Goal: Task Accomplishment & Management: Use online tool/utility

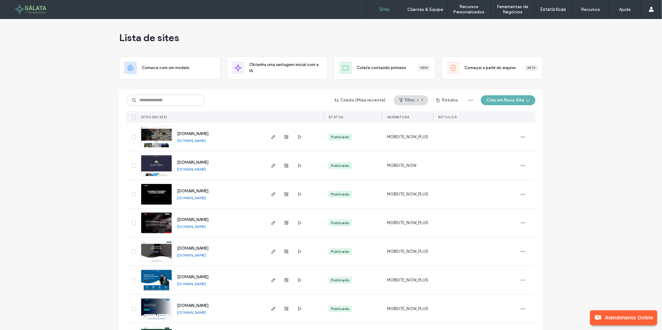
scroll to position [1964, 0]
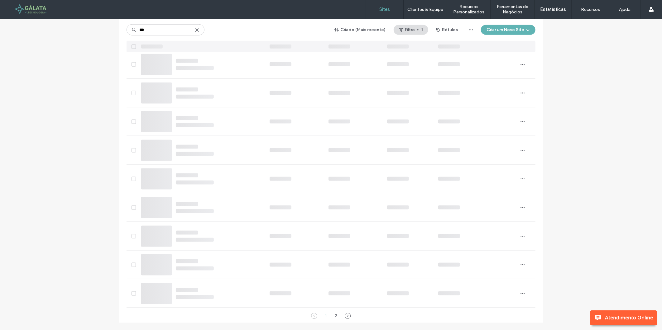
drag, startPoint x: 144, startPoint y: 31, endPoint x: 140, endPoint y: 30, distance: 3.8
click at [140, 30] on input "***" at bounding box center [165, 29] width 78 height 11
drag, startPoint x: 148, startPoint y: 29, endPoint x: 139, endPoint y: 29, distance: 8.4
click at [139, 29] on input "***" at bounding box center [165, 29] width 78 height 11
type input "****"
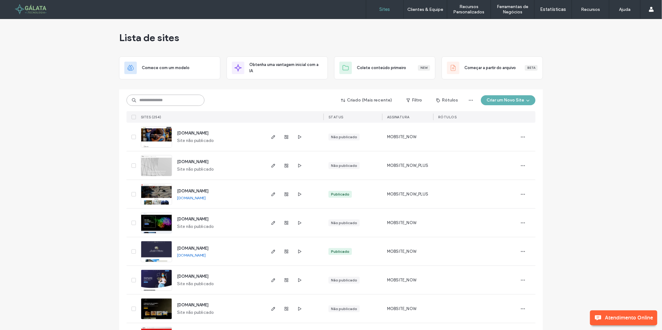
click at [187, 98] on input at bounding box center [165, 100] width 78 height 11
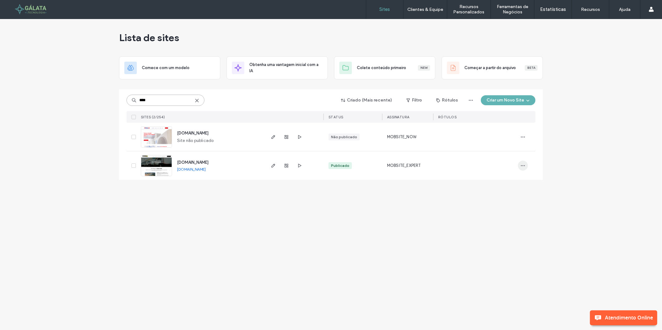
type input "****"
click at [525, 163] on span "button" at bounding box center [523, 166] width 10 height 10
click at [493, 232] on span "Painel de controle do site" at bounding box center [499, 233] width 47 height 6
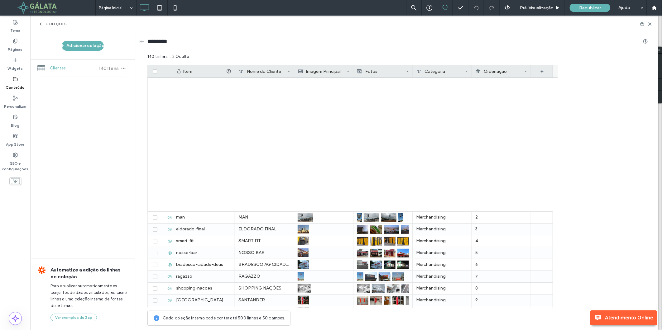
scroll to position [1439, 0]
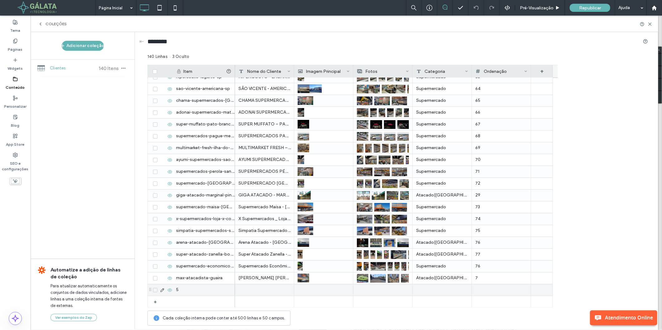
click at [155, 292] on span at bounding box center [155, 290] width 4 height 4
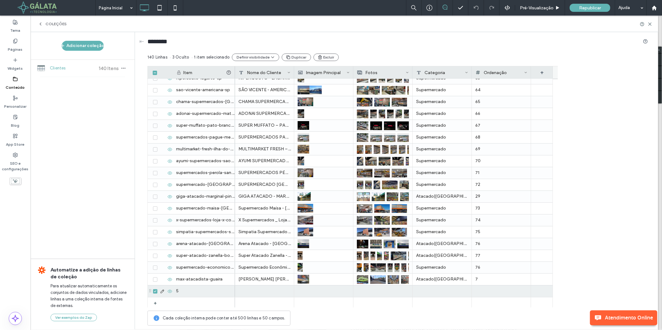
click at [169, 290] on icon at bounding box center [169, 291] width 5 height 5
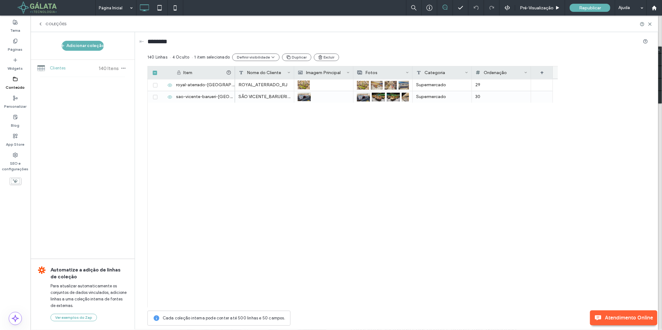
scroll to position [0, 0]
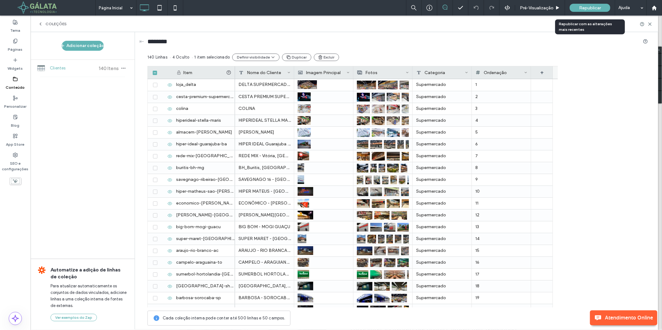
click at [593, 7] on span "Republicar" at bounding box center [590, 7] width 22 height 5
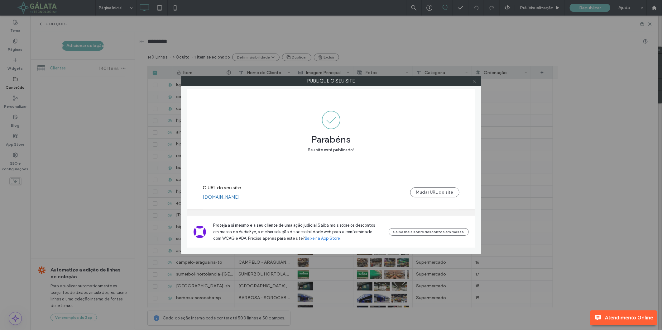
click at [474, 81] on icon at bounding box center [474, 81] width 5 height 5
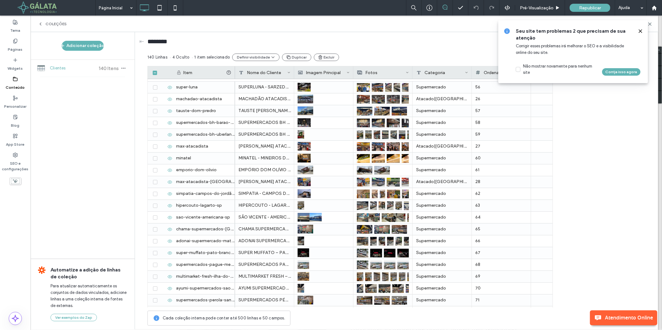
scroll to position [1440, 0]
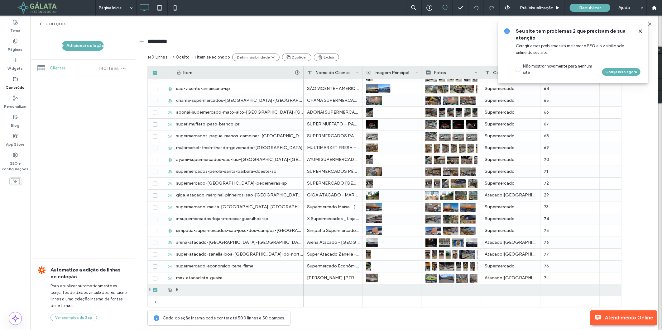
drag, startPoint x: 234, startPoint y: 73, endPoint x: 302, endPoint y: 77, distance: 68.6
click at [302, 77] on div at bounding box center [303, 72] width 2 height 12
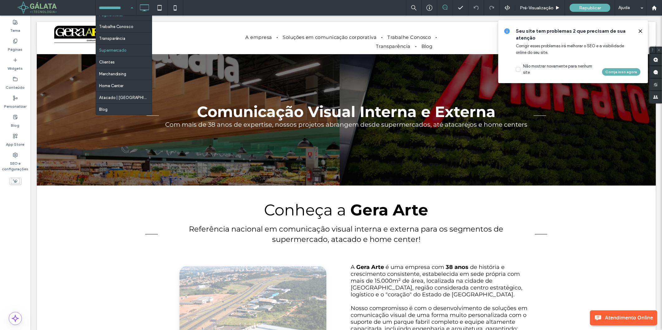
scroll to position [8, 0]
click at [19, 45] on label "Páginas" at bounding box center [15, 48] width 15 height 9
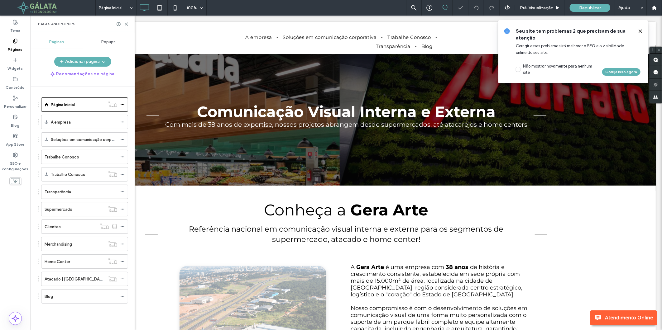
click at [19, 45] on label "Páginas" at bounding box center [15, 48] width 15 height 9
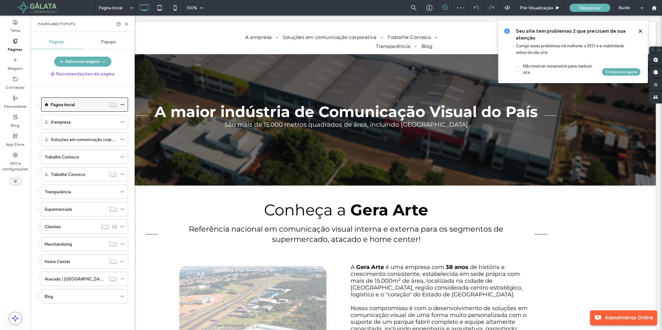
scroll to position [0, 0]
click at [65, 279] on label "Atacado | Varejo" at bounding box center [75, 279] width 61 height 11
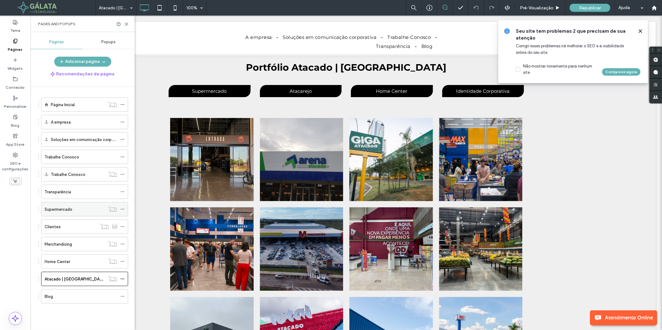
click at [67, 212] on label "Supermercado" at bounding box center [59, 209] width 28 height 11
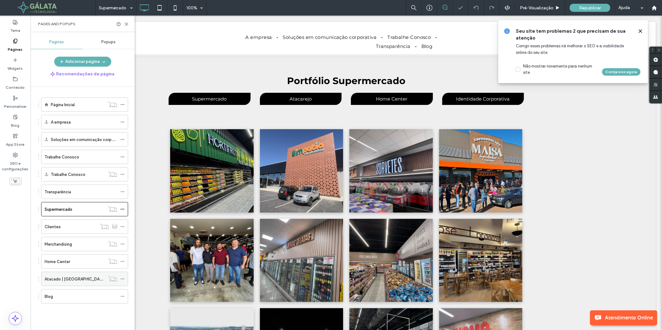
click at [67, 276] on label "Atacado | Varejo" at bounding box center [75, 279] width 61 height 11
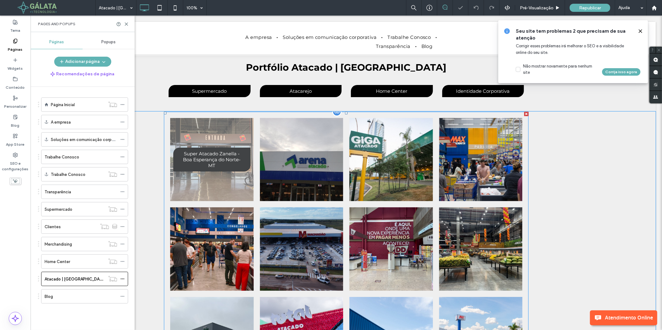
click at [227, 157] on span "Super Atacado Zanella - Boa Esperança do Norte-MT" at bounding box center [211, 159] width 76 height 24
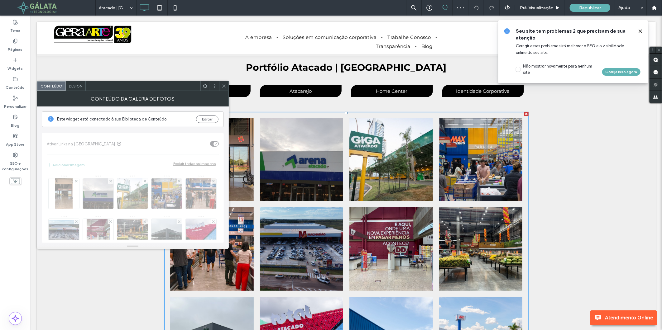
click at [225, 85] on icon at bounding box center [223, 86] width 5 height 5
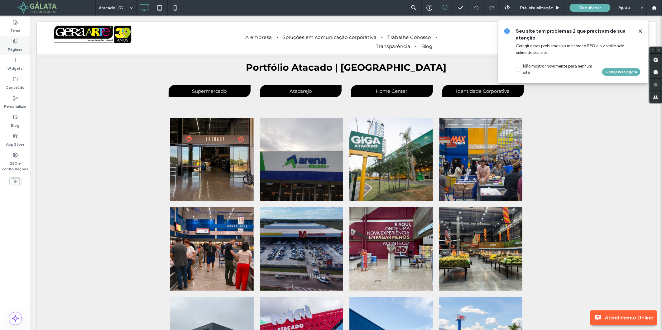
click at [18, 46] on label "Páginas" at bounding box center [15, 48] width 15 height 9
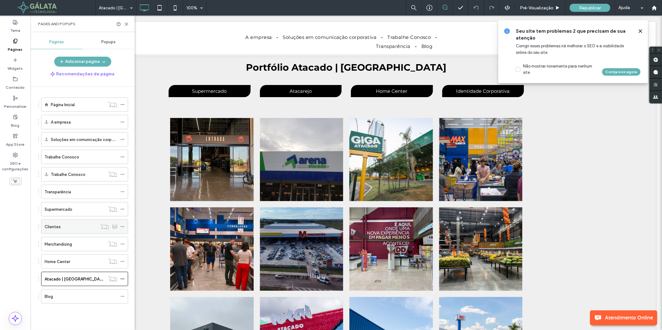
click at [77, 229] on div "Clientes" at bounding box center [71, 227] width 52 height 7
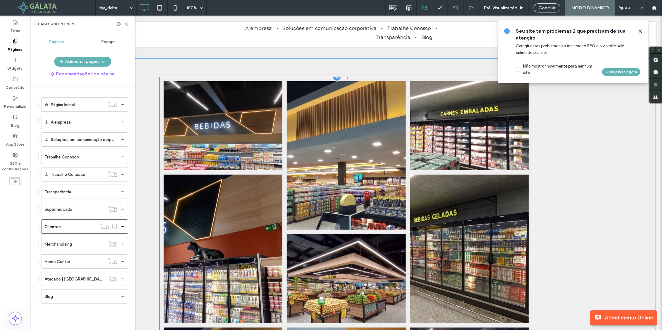
scroll to position [173, 0]
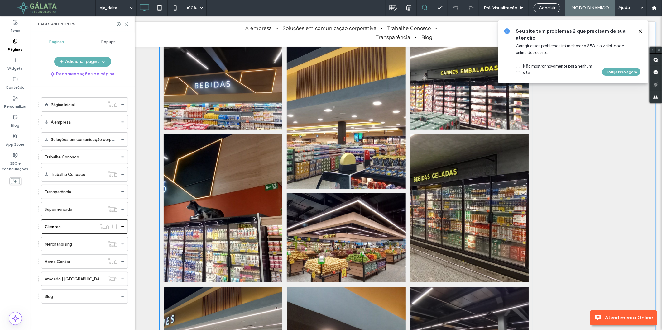
click at [236, 82] on link at bounding box center [223, 85] width 126 height 94
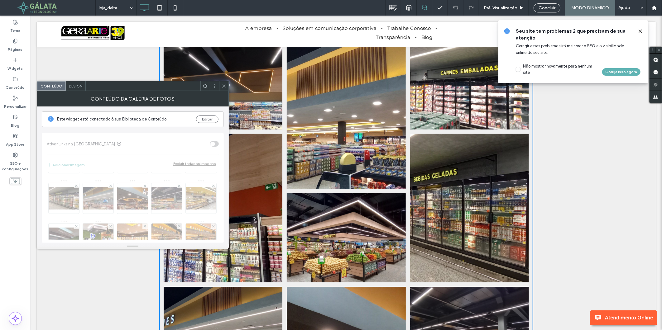
scroll to position [0, 0]
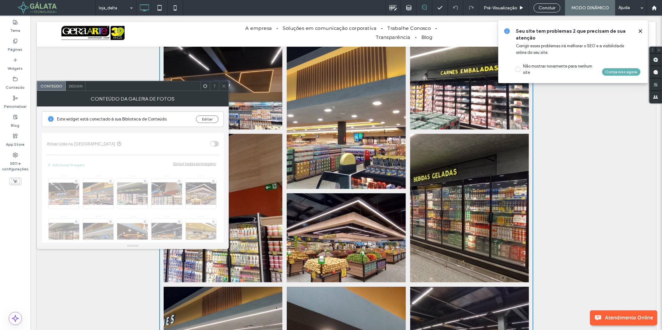
click at [223, 84] on icon at bounding box center [223, 86] width 5 height 5
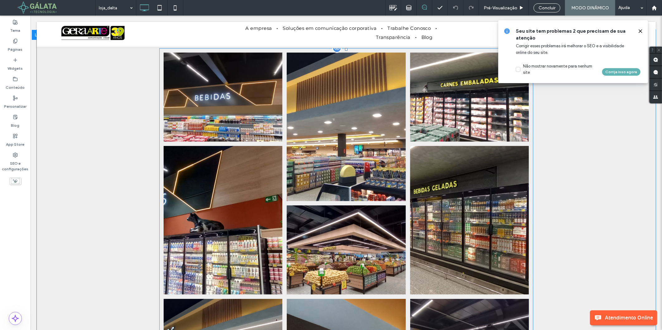
scroll to position [35, 0]
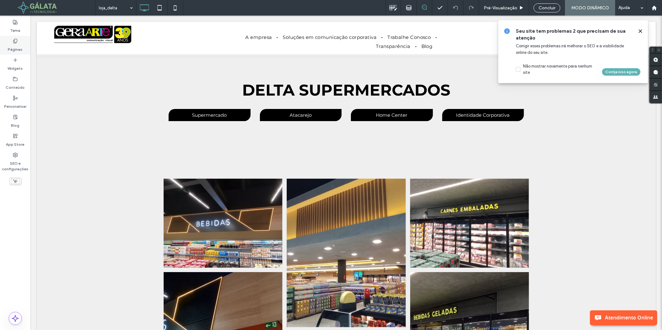
click at [17, 53] on div "Páginas" at bounding box center [15, 45] width 31 height 19
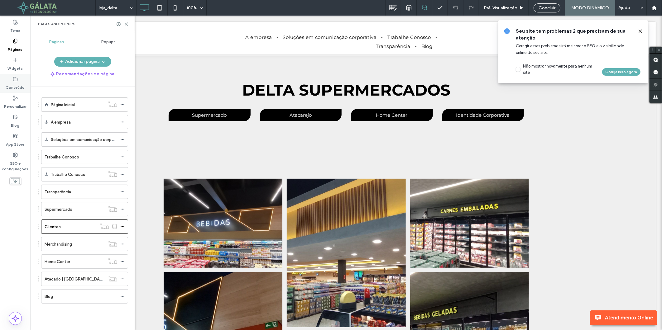
click at [17, 88] on label "Conteúdo" at bounding box center [15, 86] width 19 height 9
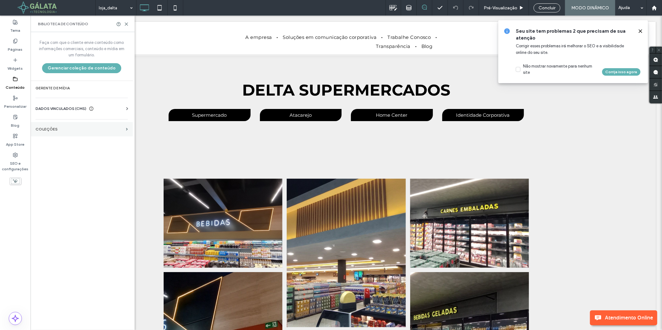
click at [67, 132] on section "COLEÇÕES" at bounding box center [82, 129] width 102 height 14
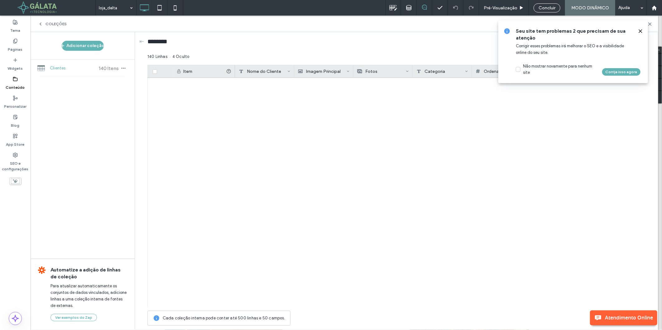
scroll to position [1439, 0]
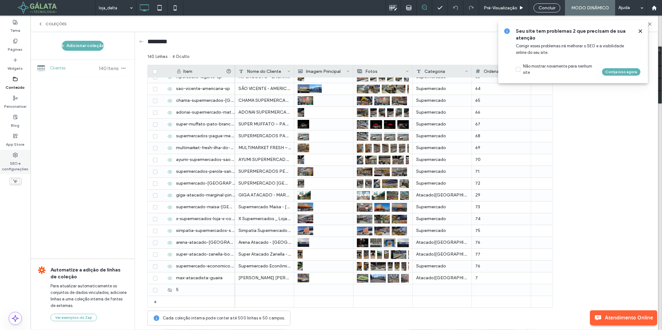
click at [17, 162] on label "SEO e configurações" at bounding box center [15, 165] width 31 height 14
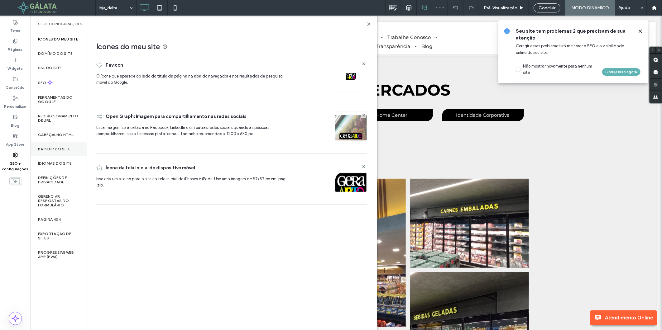
click at [59, 144] on div "Backup do Site" at bounding box center [59, 149] width 56 height 14
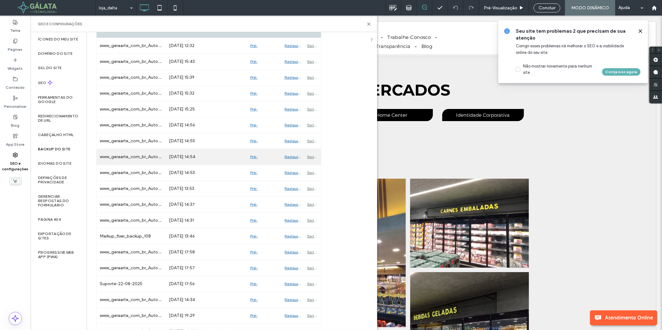
scroll to position [138, 0]
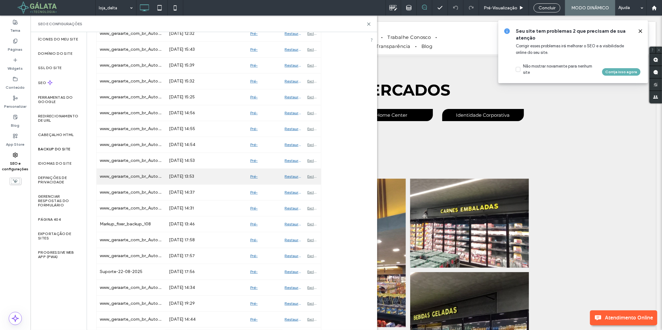
click at [254, 175] on div "Pré-Visualizaçāo" at bounding box center [264, 177] width 35 height 16
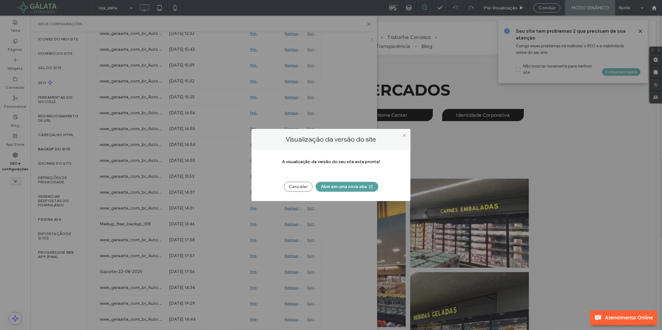
click at [354, 184] on button "Abrir em uma nova aba" at bounding box center [346, 187] width 63 height 10
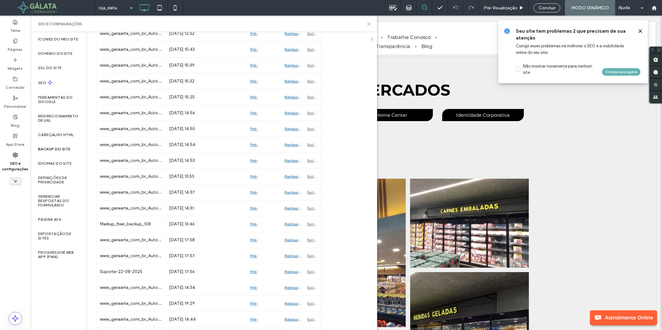
click at [368, 23] on icon at bounding box center [368, 24] width 5 height 5
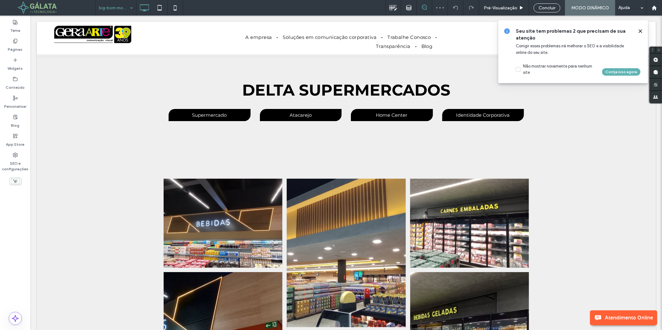
click at [125, 7] on input at bounding box center [114, 8] width 31 height 16
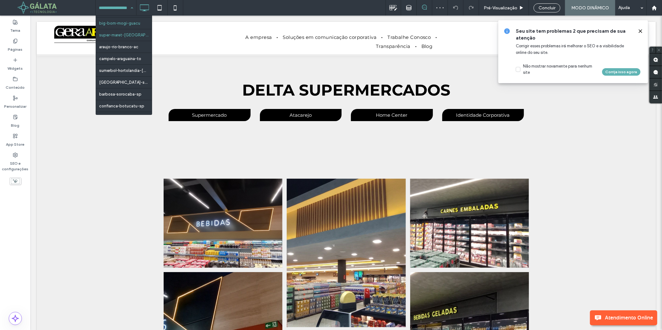
scroll to position [207, 0]
click at [117, 7] on input at bounding box center [114, 8] width 31 height 16
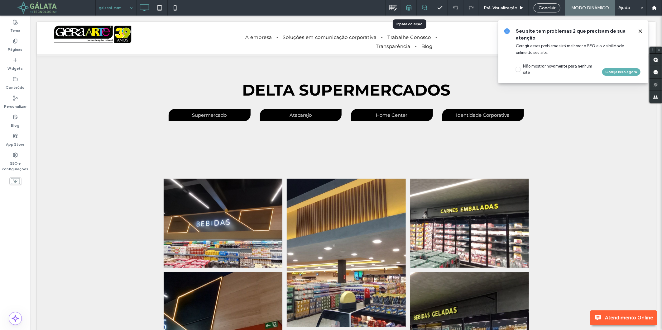
click at [412, 8] on div at bounding box center [408, 8] width 15 height 6
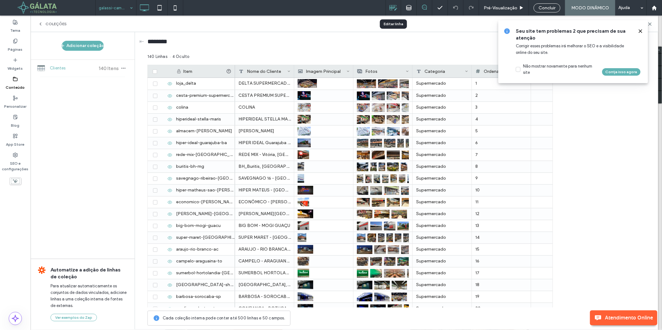
click at [391, 8] on icon at bounding box center [393, 8] width 8 height 8
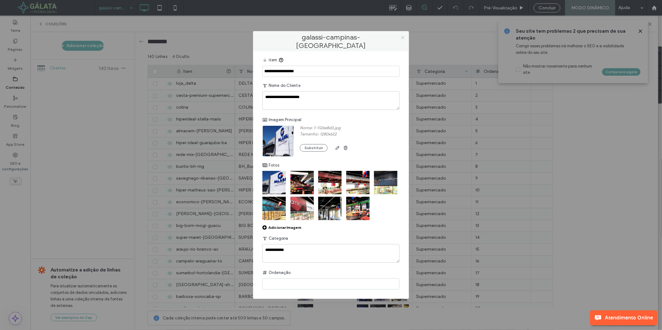
click at [401, 38] on icon at bounding box center [402, 37] width 5 height 5
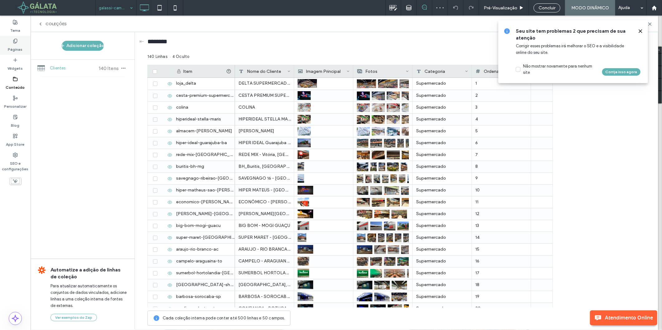
click at [18, 47] on label "Páginas" at bounding box center [15, 48] width 15 height 9
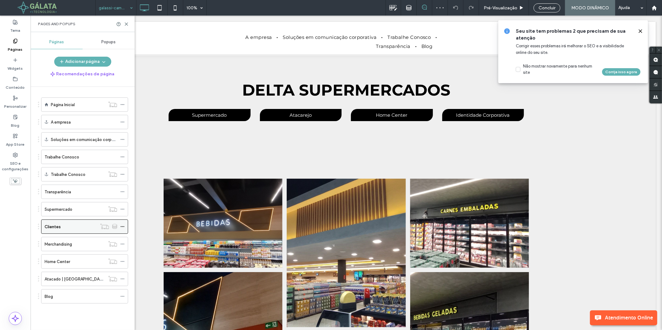
click at [123, 226] on icon at bounding box center [122, 227] width 4 height 4
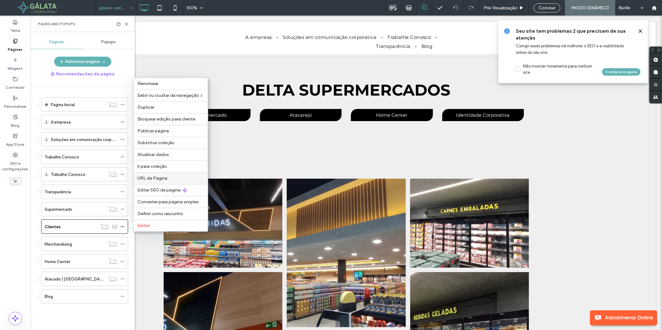
click at [156, 181] on div "URL da Página" at bounding box center [171, 178] width 74 height 12
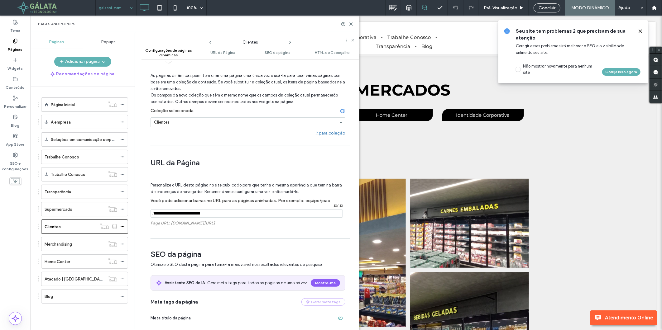
scroll to position [35, 0]
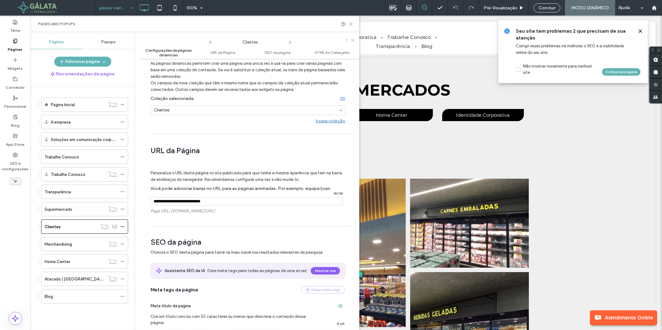
click at [353, 24] on icon at bounding box center [351, 24] width 5 height 5
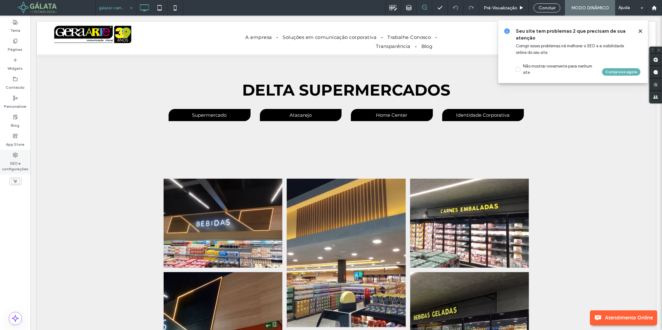
click at [17, 156] on icon at bounding box center [15, 155] width 5 height 5
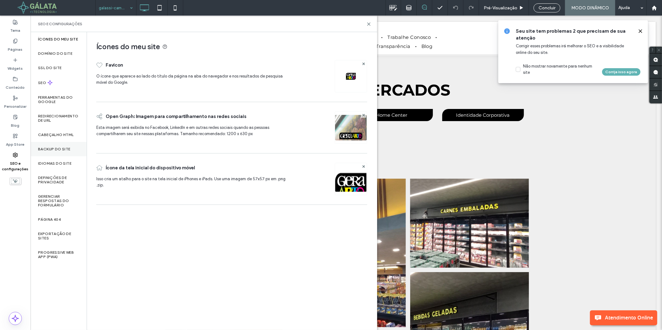
click at [65, 151] on label "Backup do Site" at bounding box center [54, 149] width 32 height 4
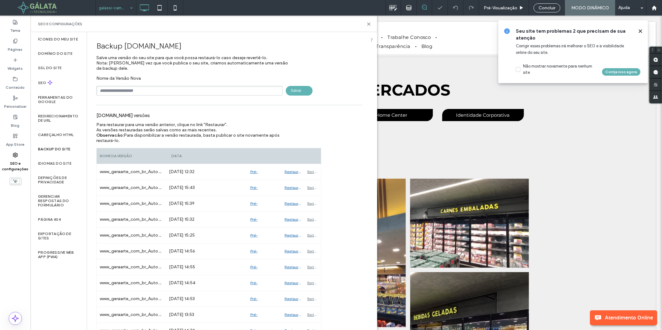
click at [152, 86] on input "text" at bounding box center [189, 91] width 186 height 10
type input "**********"
click at [301, 92] on span "Salvar" at bounding box center [299, 91] width 27 height 10
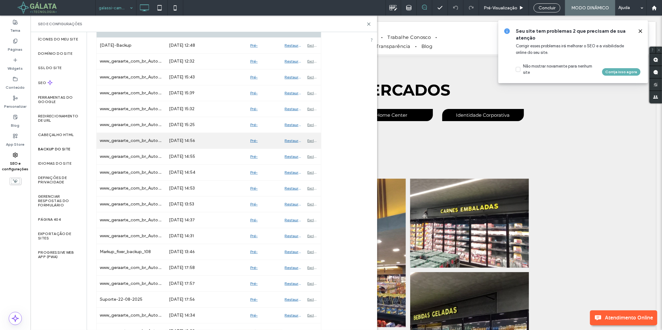
scroll to position [138, 0]
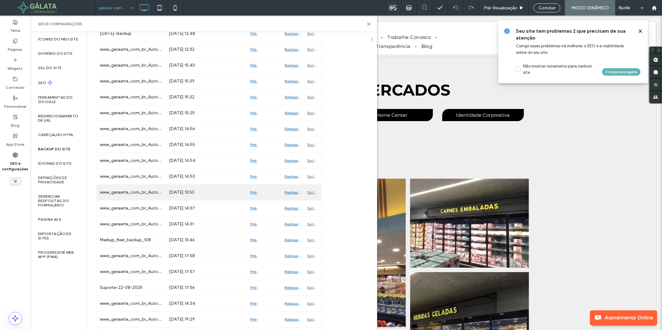
click at [287, 192] on div "Restaurar" at bounding box center [292, 193] width 23 height 16
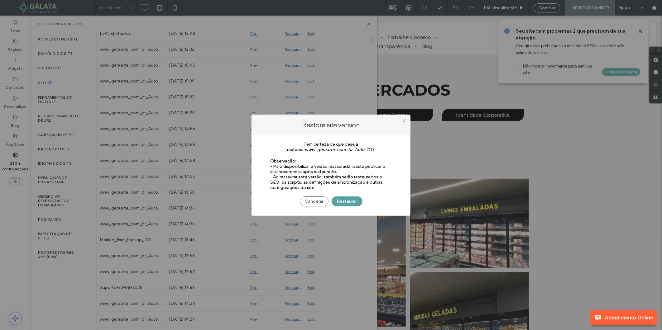
click at [340, 202] on button "Restaurar" at bounding box center [346, 202] width 31 height 10
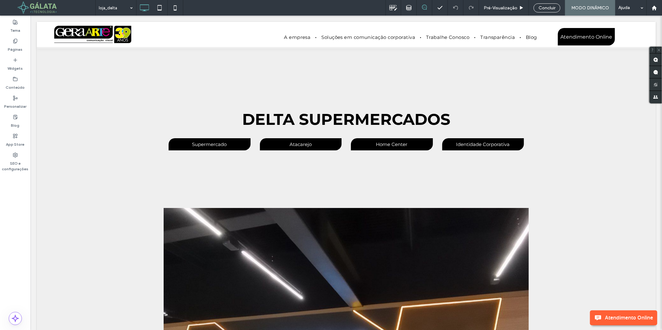
click at [22, 43] on div "Páginas" at bounding box center [15, 45] width 31 height 19
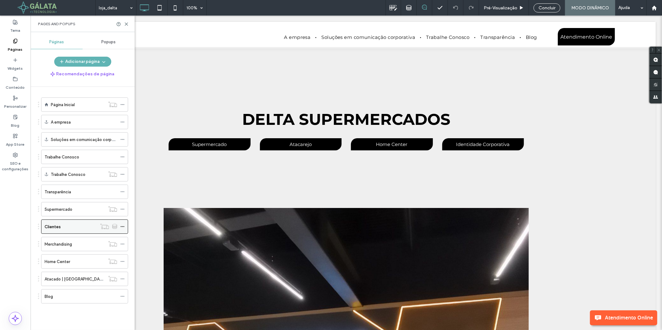
click at [121, 226] on icon at bounding box center [122, 227] width 4 height 4
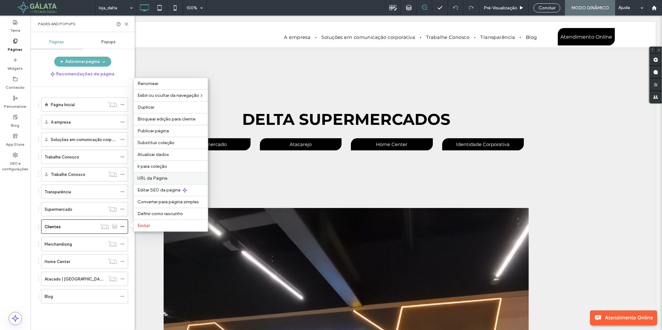
click at [149, 175] on div "URL da Página" at bounding box center [171, 178] width 74 height 12
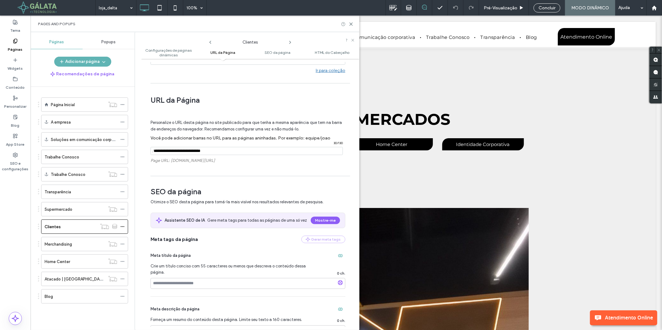
scroll to position [35, 0]
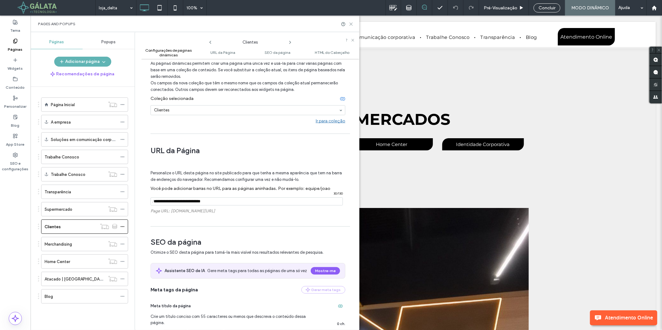
click at [350, 22] on icon at bounding box center [351, 24] width 5 height 5
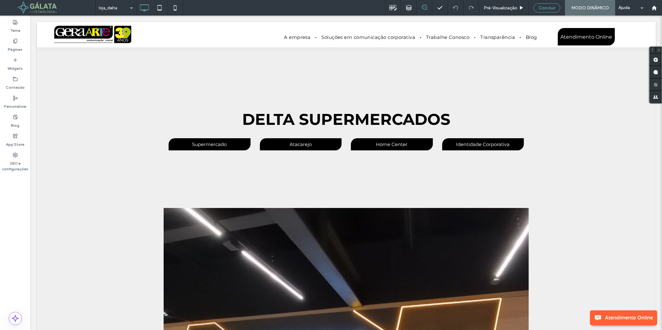
click at [544, 7] on span "Concluir" at bounding box center [546, 7] width 17 height 5
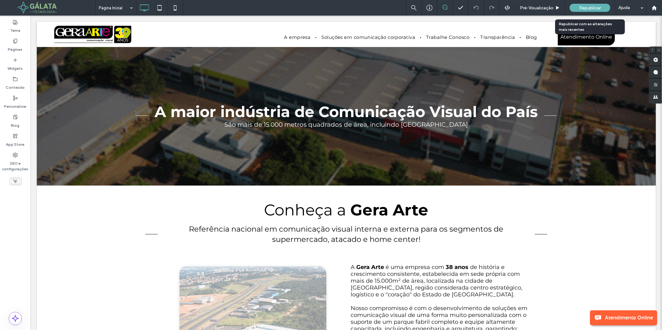
click at [589, 7] on span "Republicar" at bounding box center [590, 7] width 22 height 5
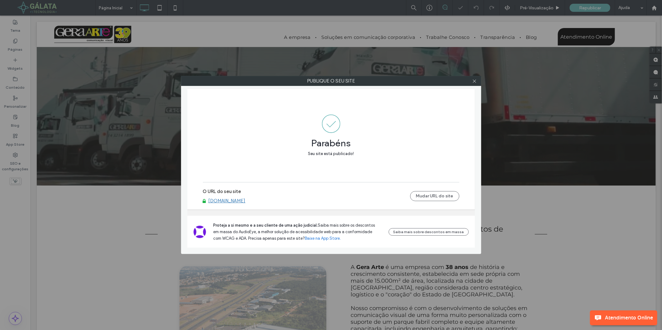
click at [245, 199] on link "[DOMAIN_NAME]" at bounding box center [226, 201] width 37 height 6
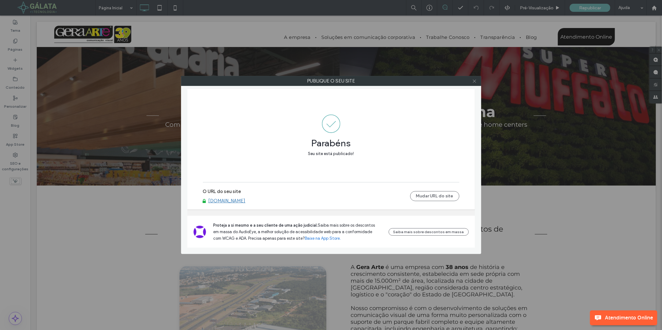
click at [474, 80] on icon at bounding box center [474, 81] width 5 height 5
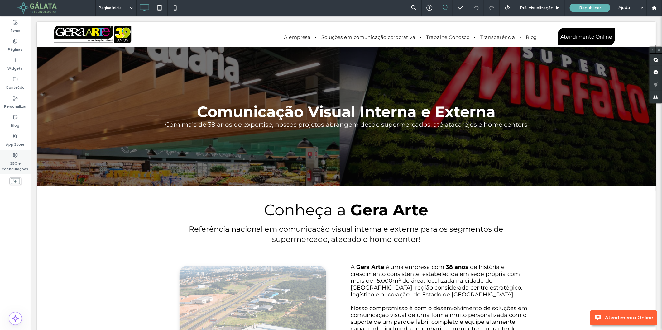
click at [14, 157] on icon at bounding box center [15, 155] width 5 height 5
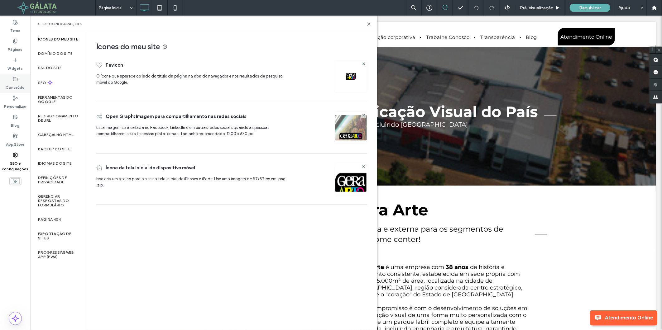
click at [19, 78] on div "Conteúdo" at bounding box center [15, 83] width 31 height 19
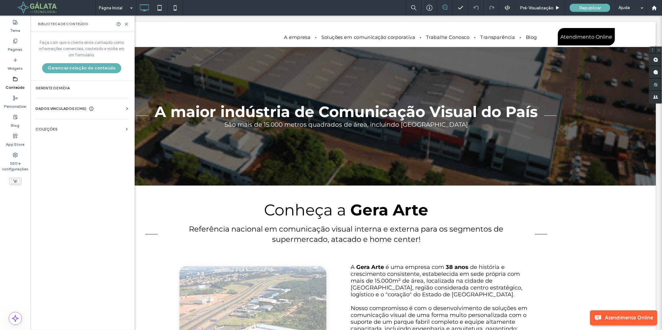
click at [67, 125] on section "COLEÇÕES" at bounding box center [82, 129] width 102 height 14
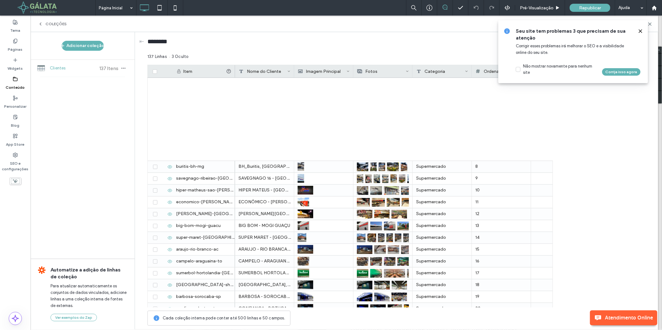
scroll to position [207, 0]
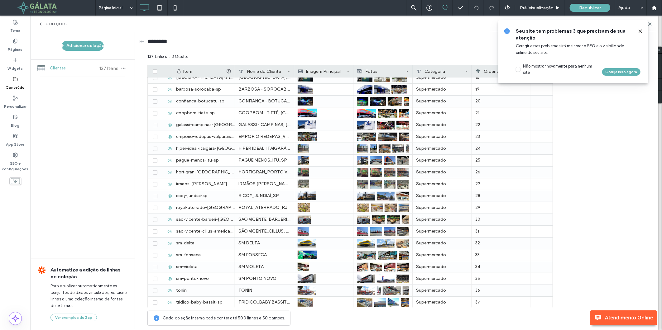
click at [17, 83] on label "Conteúdo" at bounding box center [15, 86] width 19 height 9
click at [17, 154] on use at bounding box center [15, 155] width 4 height 4
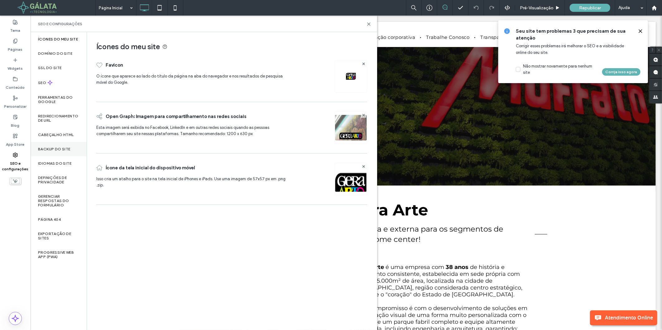
click at [59, 145] on div "Backup do Site" at bounding box center [59, 149] width 56 height 14
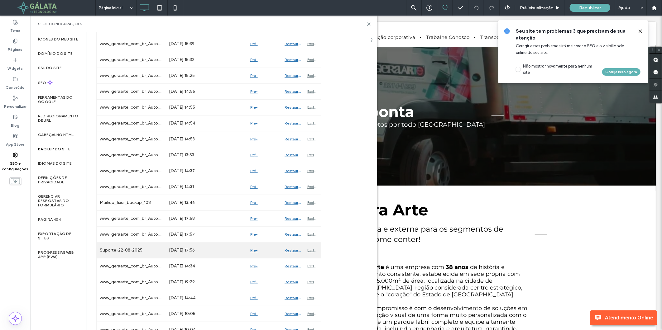
click at [290, 248] on div "Restaurar" at bounding box center [292, 251] width 23 height 16
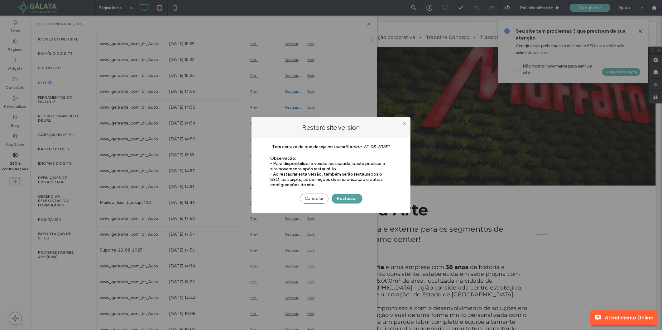
click at [345, 200] on button "Restaurar" at bounding box center [346, 199] width 31 height 10
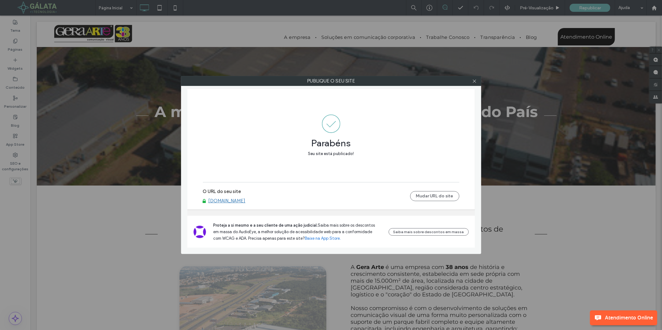
click at [240, 200] on link "[DOMAIN_NAME]" at bounding box center [226, 201] width 37 height 6
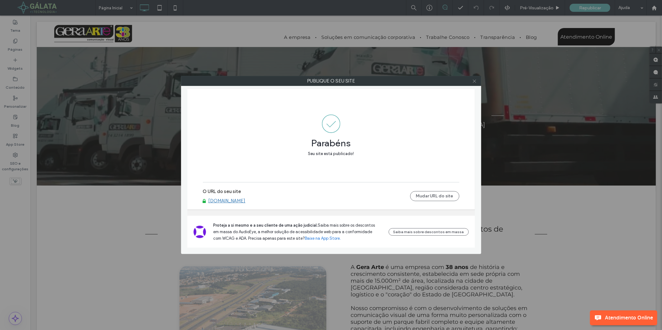
click at [474, 81] on use at bounding box center [473, 80] width 3 height 3
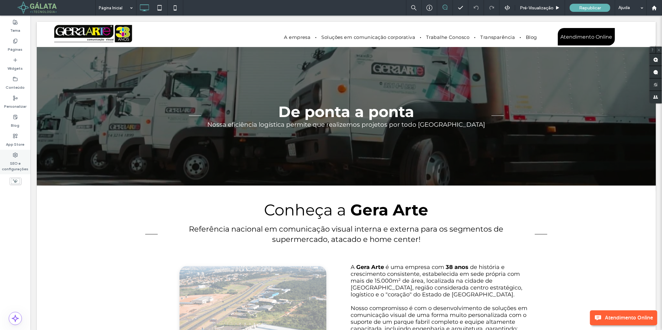
click at [14, 159] on label "SEO e configurações" at bounding box center [15, 165] width 31 height 14
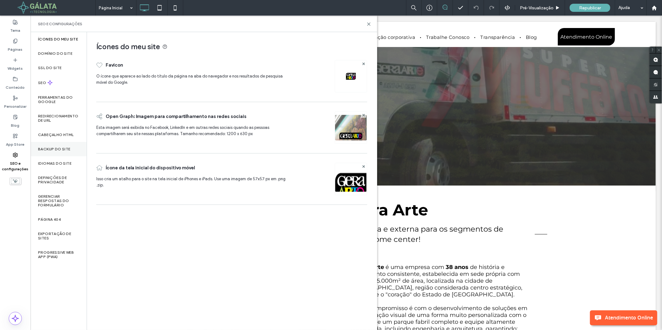
click at [61, 145] on div "Backup do Site" at bounding box center [59, 149] width 56 height 14
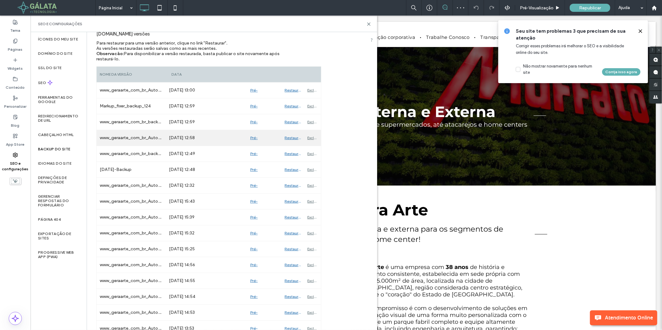
scroll to position [104, 0]
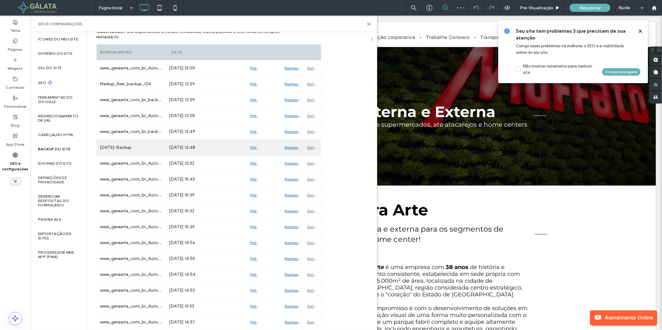
click at [291, 145] on div "Restaurar" at bounding box center [292, 148] width 23 height 16
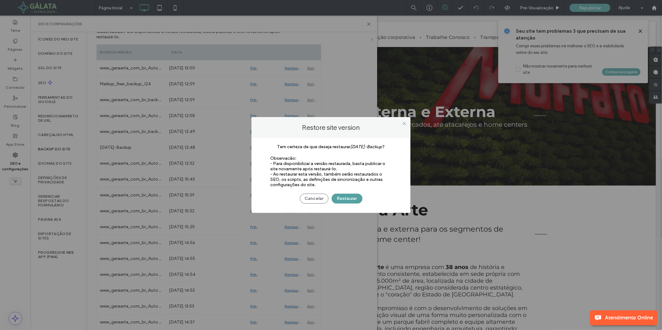
click at [353, 197] on button "Restaurar" at bounding box center [346, 199] width 31 height 10
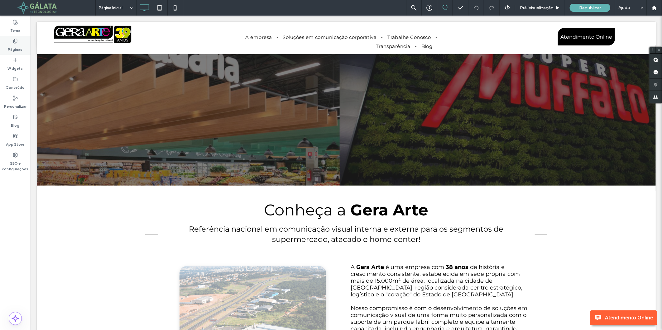
click at [16, 46] on label "Páginas" at bounding box center [15, 48] width 15 height 9
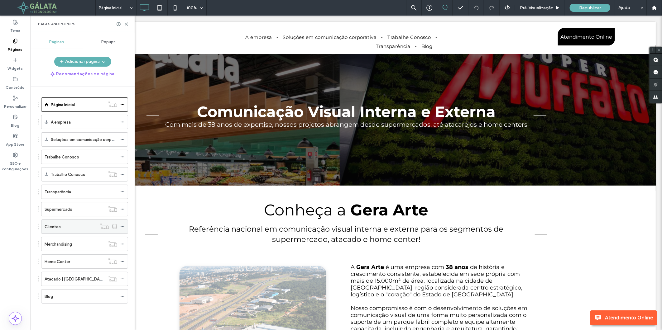
click at [119, 227] on div at bounding box center [108, 226] width 23 height 6
click at [120, 227] on icon at bounding box center [122, 227] width 4 height 4
click at [88, 225] on div "Clientes" at bounding box center [71, 227] width 52 height 7
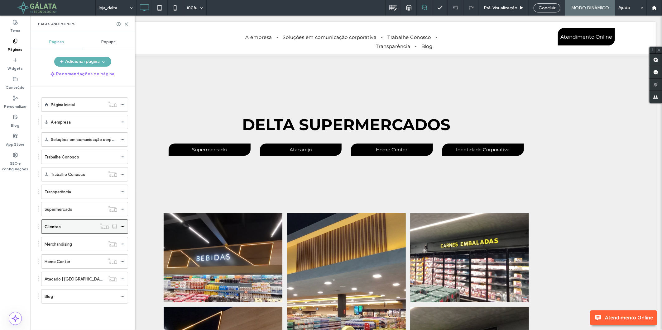
click at [122, 228] on icon at bounding box center [122, 227] width 4 height 4
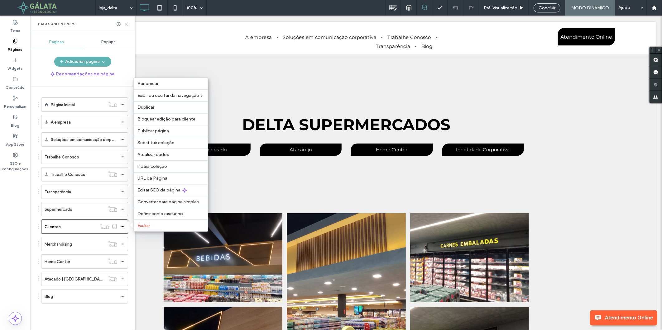
click at [127, 26] on icon at bounding box center [126, 24] width 5 height 5
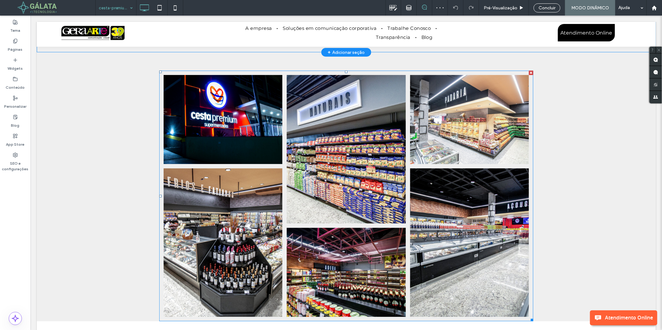
scroll to position [69, 0]
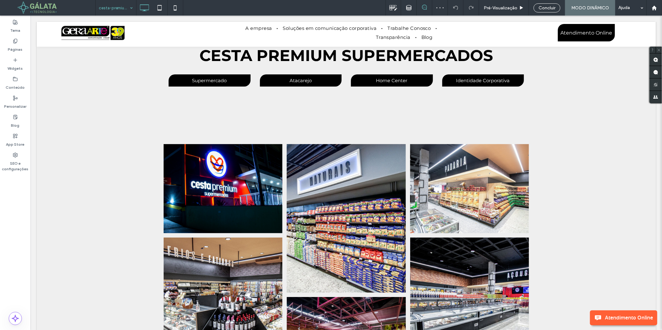
click at [117, 8] on input at bounding box center [114, 8] width 31 height 16
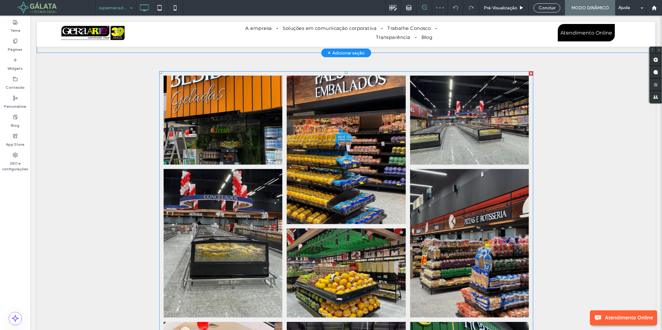
scroll to position [173, 0]
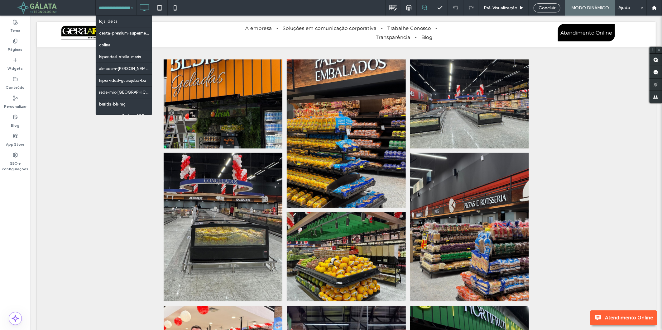
click at [114, 10] on input at bounding box center [114, 8] width 31 height 16
click at [19, 45] on label "Páginas" at bounding box center [15, 48] width 15 height 9
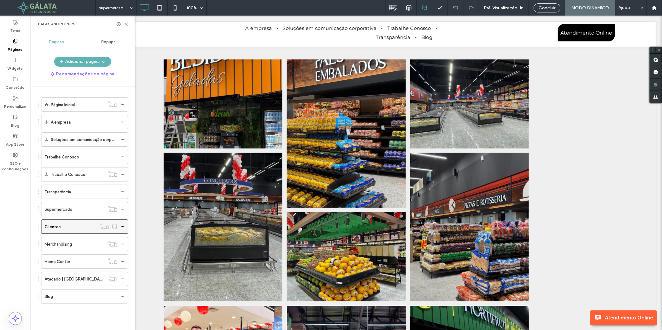
click at [122, 226] on icon at bounding box center [122, 227] width 4 height 4
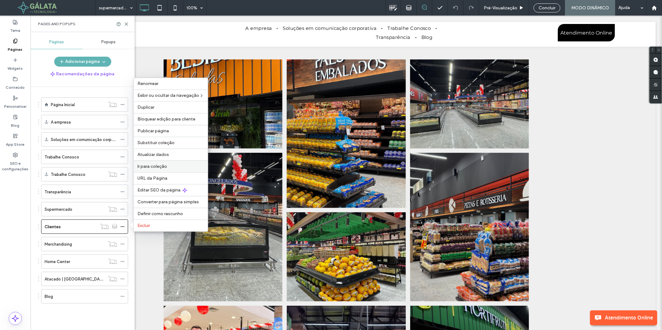
drag, startPoint x: 161, startPoint y: 169, endPoint x: 130, endPoint y: 154, distance: 34.4
click at [161, 169] on div "Ir para coleção" at bounding box center [171, 166] width 74 height 12
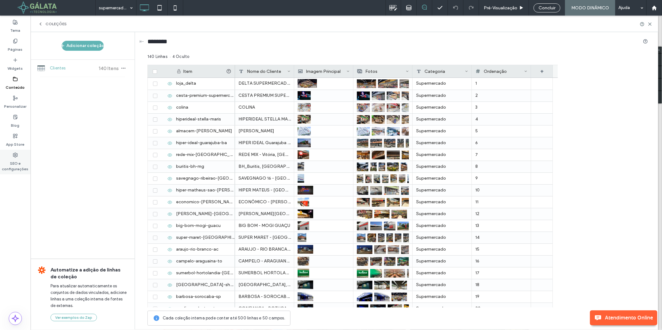
click at [21, 156] on div "SEO e configurações" at bounding box center [15, 162] width 31 height 25
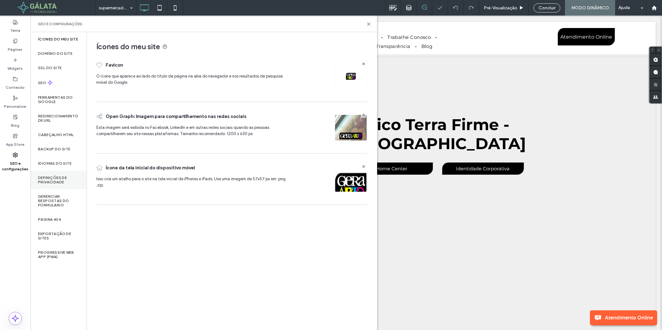
scroll to position [0, 0]
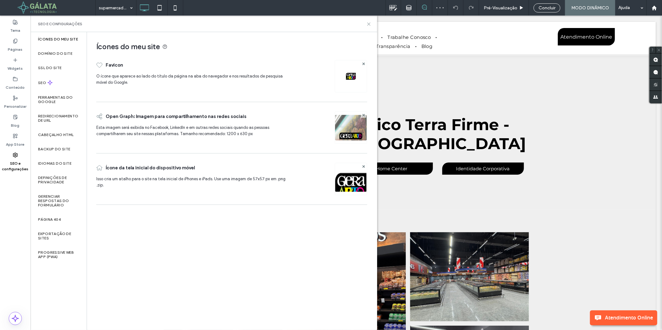
click at [368, 23] on use at bounding box center [368, 24] width 3 height 3
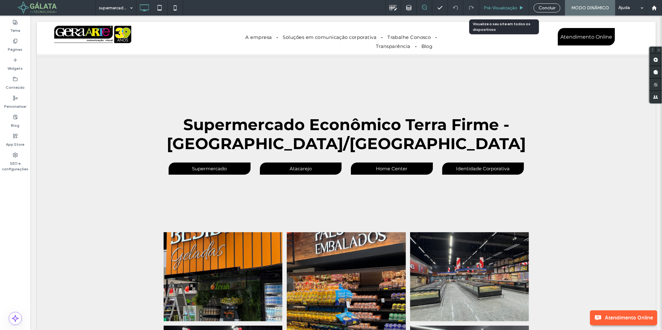
click at [502, 10] on span "Pré-Visualizaçāo" at bounding box center [500, 7] width 34 height 5
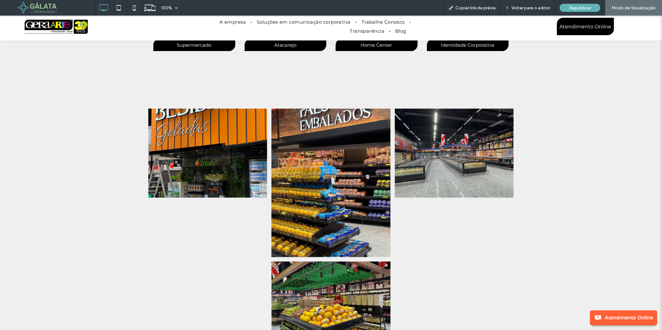
scroll to position [90, 0]
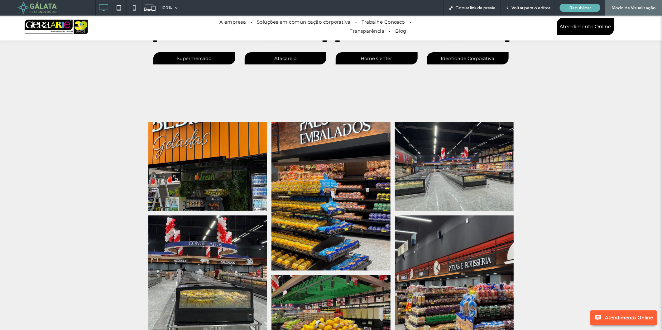
click at [212, 153] on link at bounding box center [208, 166] width 126 height 94
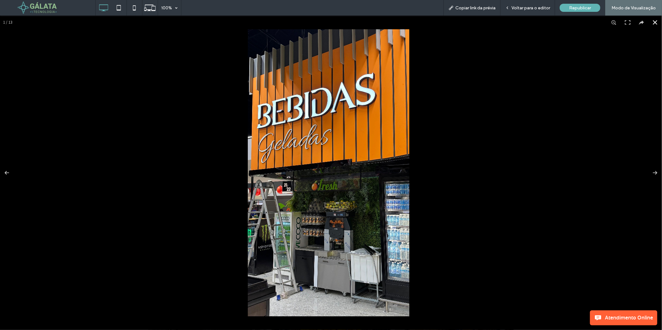
drag, startPoint x: 172, startPoint y: 138, endPoint x: 107, endPoint y: 62, distance: 99.2
click at [166, 126] on div at bounding box center [331, 172] width 662 height 315
click at [652, 22] on button at bounding box center [655, 22] width 14 height 14
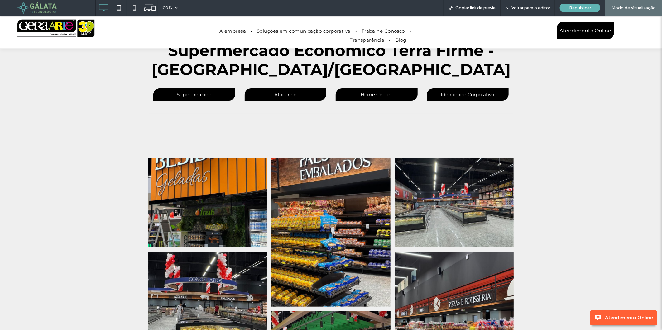
scroll to position [0, 0]
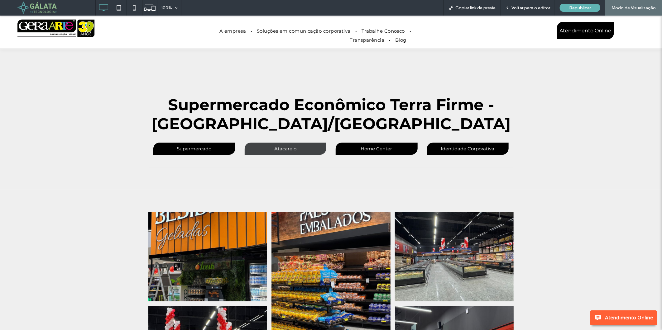
click at [292, 147] on span "Atacarejo" at bounding box center [285, 148] width 22 height 12
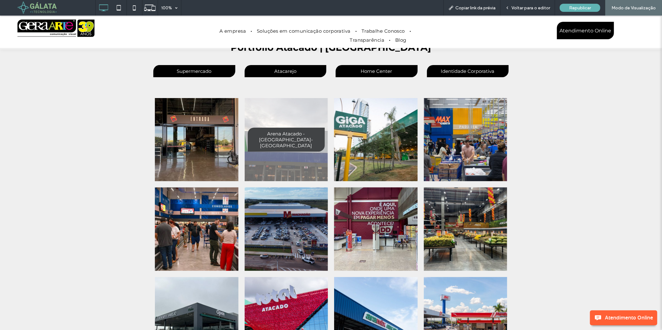
click at [291, 142] on span "Arena Atacado - [GEOGRAPHIC_DATA]-[GEOGRAPHIC_DATA]" at bounding box center [286, 139] width 76 height 24
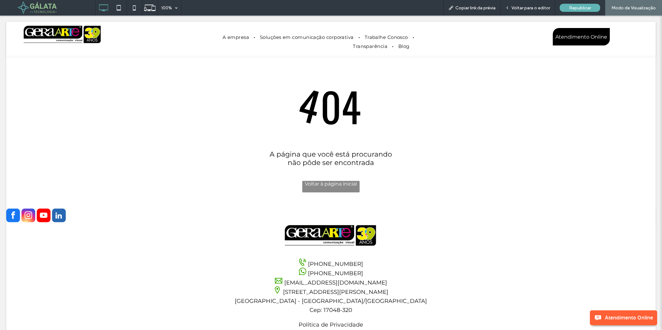
click at [532, 7] on div at bounding box center [331, 165] width 662 height 330
click at [529, 4] on div at bounding box center [331, 165] width 662 height 330
click at [328, 183] on div at bounding box center [331, 165] width 662 height 330
click at [326, 187] on div at bounding box center [331, 165] width 662 height 330
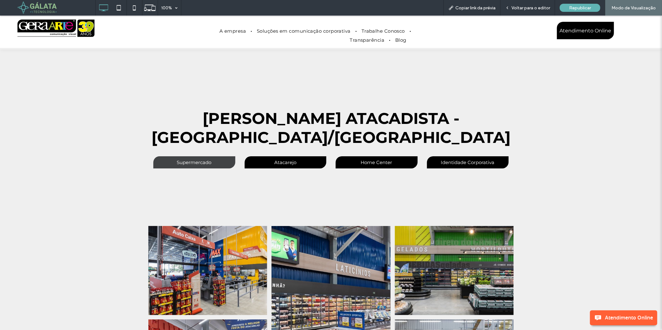
click at [203, 156] on span "Supermercado" at bounding box center [194, 162] width 35 height 12
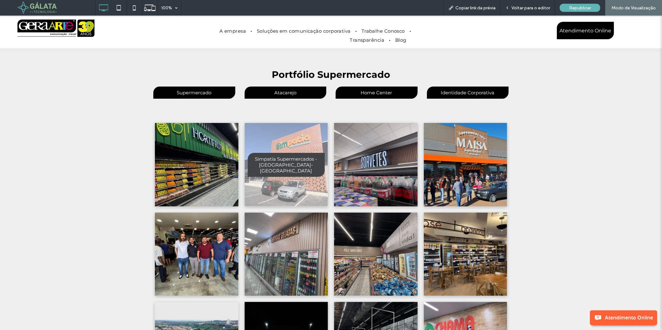
click at [283, 164] on span "Simpatia Supermercados - [GEOGRAPHIC_DATA]-[GEOGRAPHIC_DATA]" at bounding box center [286, 165] width 76 height 24
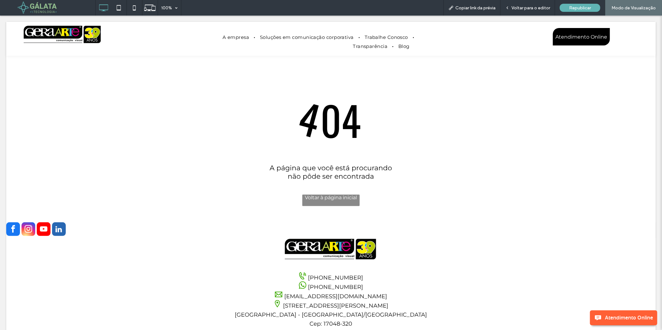
click at [524, 8] on div at bounding box center [331, 165] width 662 height 330
click at [524, 5] on div at bounding box center [331, 165] width 662 height 330
click at [530, 7] on div at bounding box center [331, 165] width 662 height 330
click at [520, 5] on div at bounding box center [331, 165] width 662 height 330
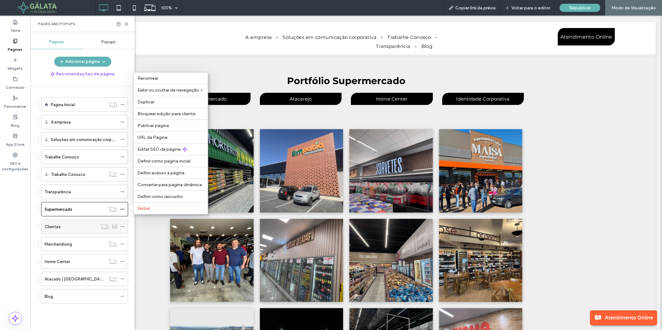
click at [123, 228] on icon at bounding box center [122, 227] width 4 height 4
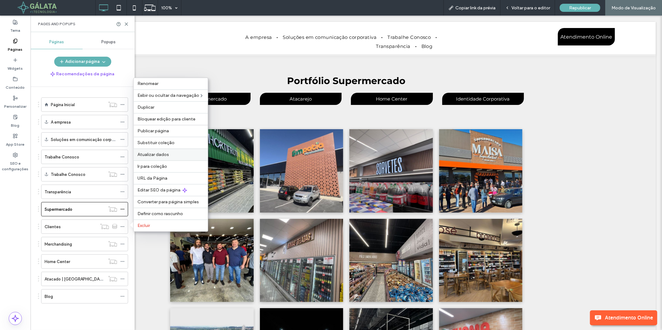
click at [157, 153] on span "Atualizar dados" at bounding box center [152, 154] width 31 height 5
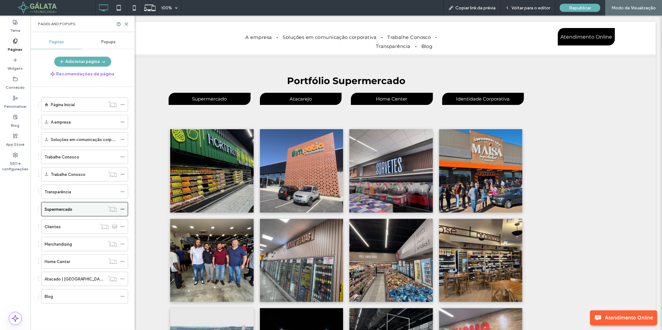
click at [121, 210] on use at bounding box center [122, 209] width 3 height 1
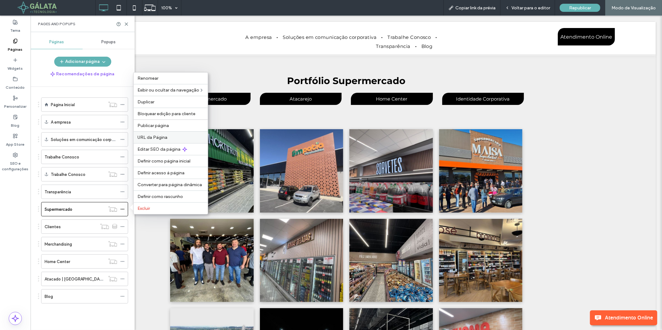
click at [156, 136] on span "URL da Página" at bounding box center [152, 137] width 30 height 5
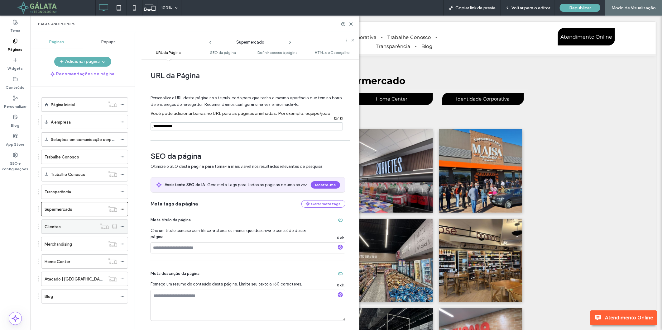
click at [121, 229] on icon at bounding box center [122, 227] width 4 height 4
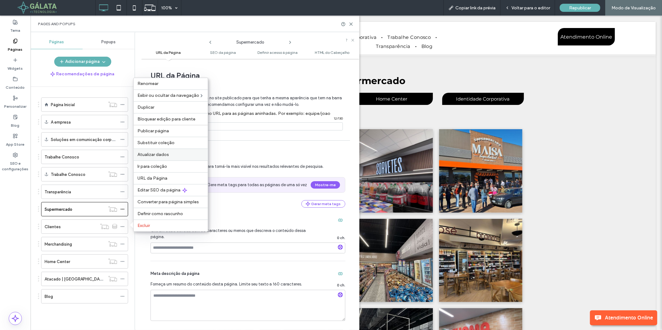
click at [156, 154] on span "Atualizar dados" at bounding box center [152, 154] width 31 height 5
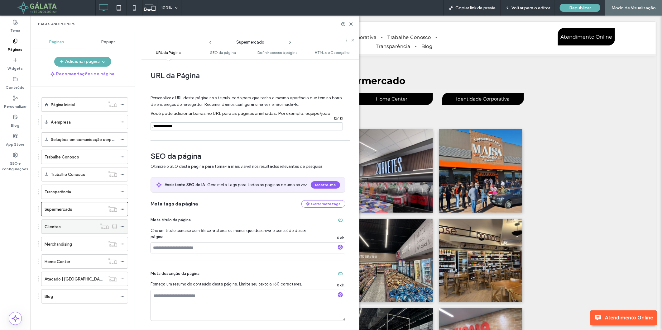
click at [123, 227] on icon at bounding box center [122, 227] width 4 height 4
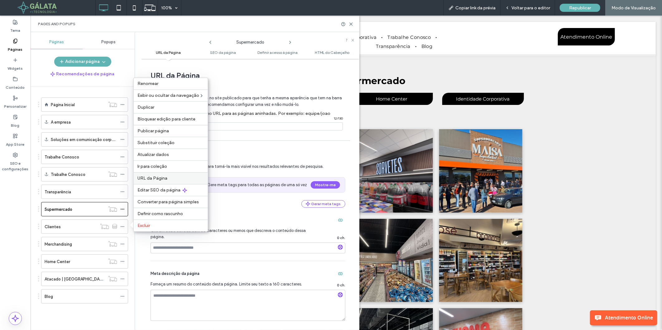
click at [153, 178] on span "URL da Página" at bounding box center [152, 178] width 30 height 5
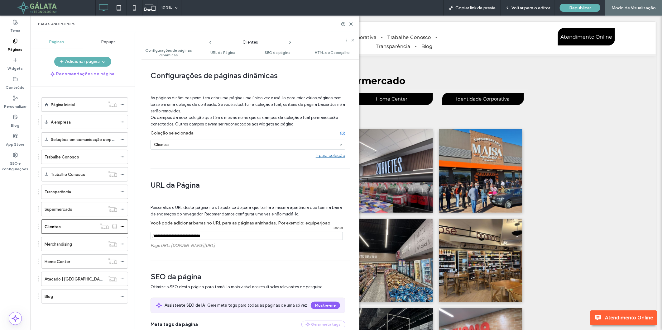
drag, startPoint x: 217, startPoint y: 236, endPoint x: 137, endPoint y: 234, distance: 80.4
click at [137, 234] on div "Clientes Configurações de páginas dinâmicas URL da Página SEO da página HTML do…" at bounding box center [247, 181] width 225 height 298
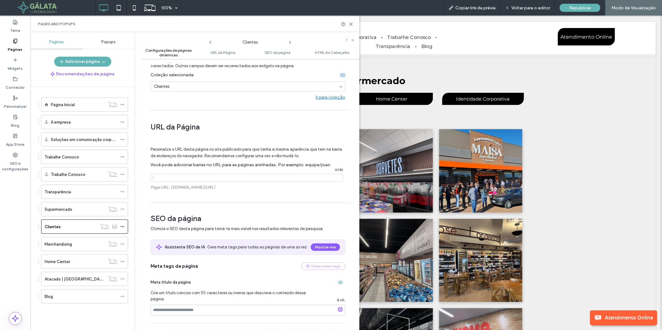
scroll to position [104, 0]
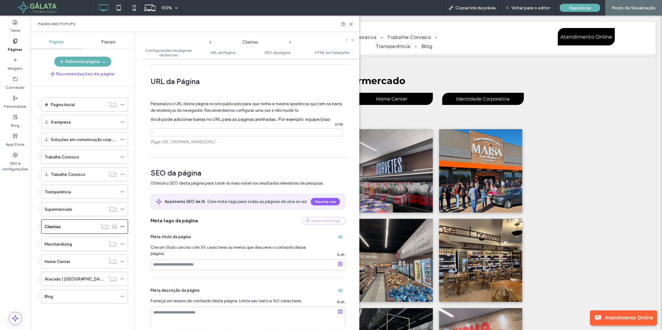
type input "**********"
type input "********"
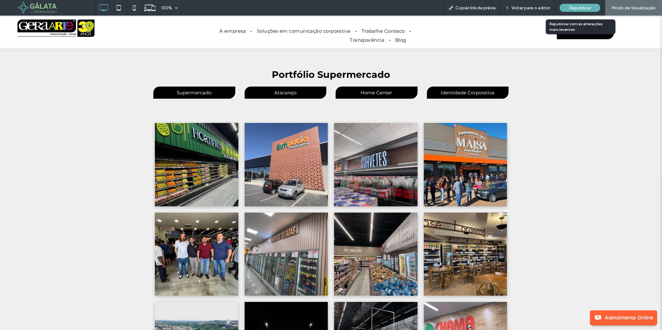
click at [583, 7] on span "Republicar" at bounding box center [580, 7] width 22 height 5
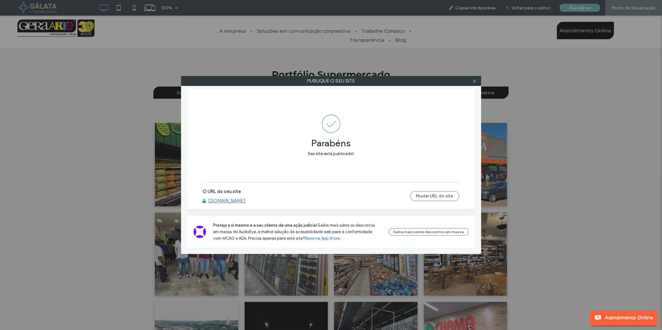
click at [245, 200] on link "[DOMAIN_NAME]" at bounding box center [226, 201] width 37 height 6
click at [473, 82] on icon at bounding box center [474, 81] width 5 height 5
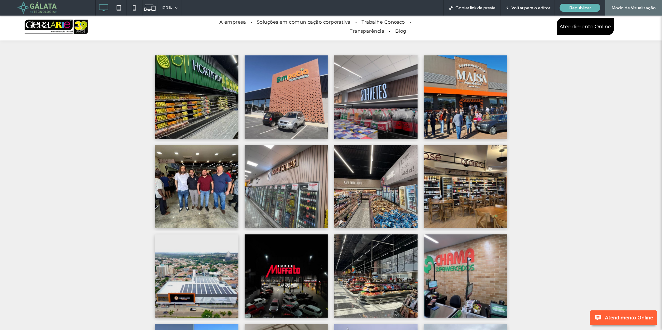
scroll to position [35, 0]
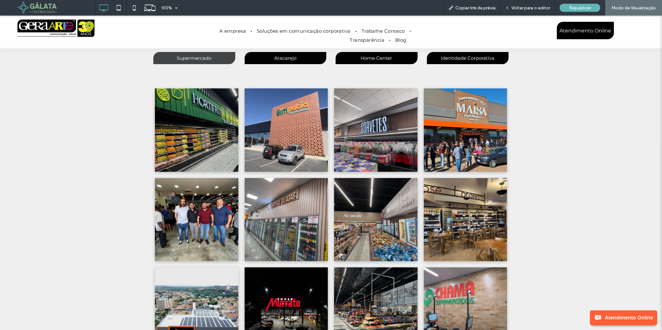
click at [214, 57] on link "Supermercado" at bounding box center [194, 58] width 82 height 12
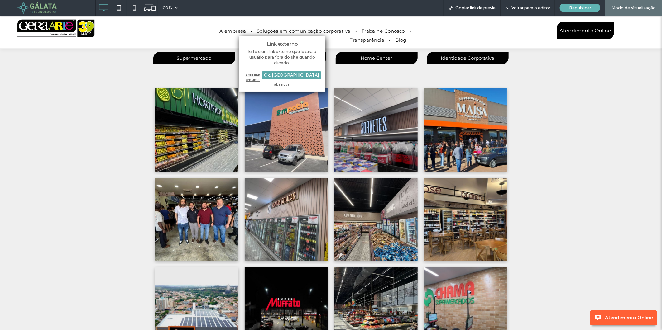
drag, startPoint x: 305, startPoint y: 74, endPoint x: 332, endPoint y: 48, distance: 37.4
click at [305, 74] on div "Ok, Entendi" at bounding box center [291, 75] width 59 height 8
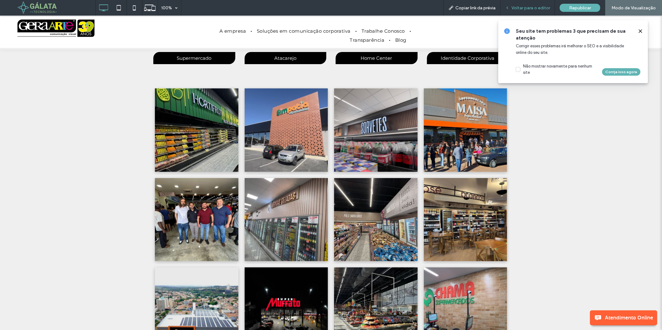
click at [541, 5] on span "Voltar para o editor" at bounding box center [530, 7] width 39 height 5
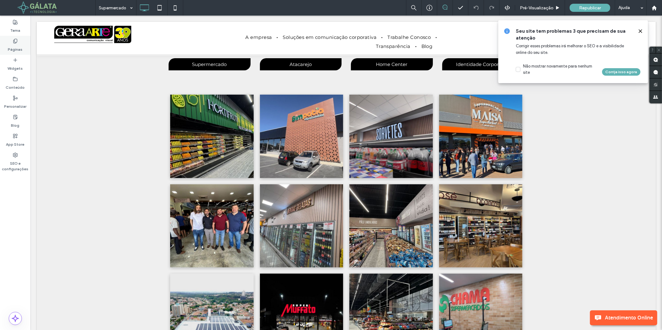
click at [17, 45] on label "Páginas" at bounding box center [15, 48] width 15 height 9
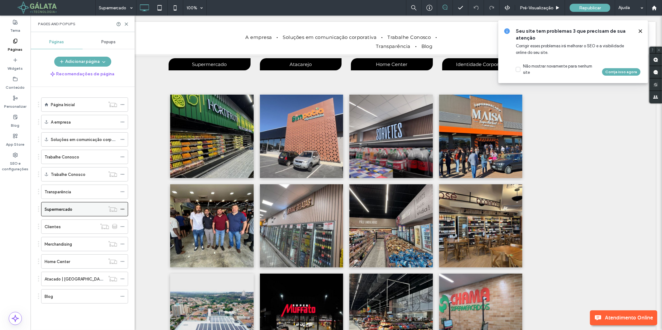
click at [123, 211] on icon at bounding box center [122, 209] width 4 height 4
click at [122, 229] on icon at bounding box center [122, 227] width 4 height 4
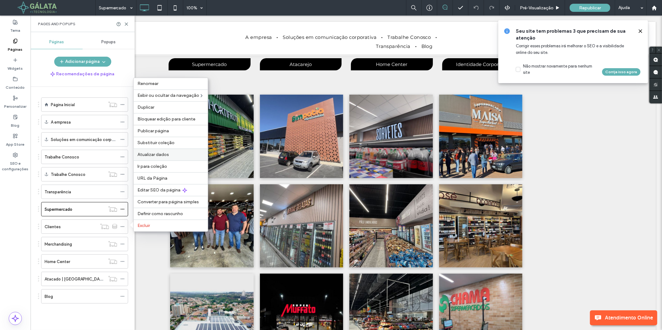
click at [155, 155] on span "Atualizar dados" at bounding box center [152, 154] width 31 height 5
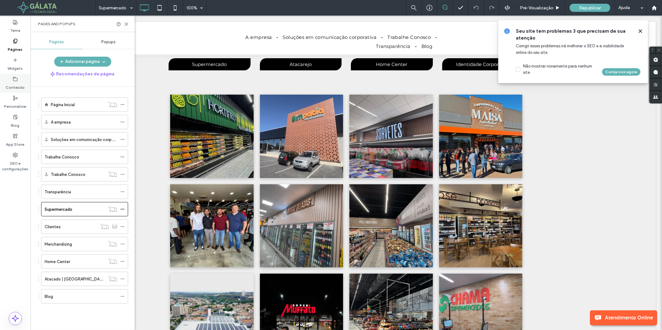
click at [17, 83] on label "Conteúdo" at bounding box center [15, 86] width 19 height 9
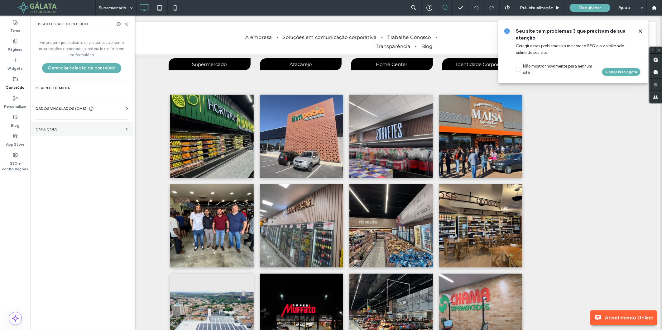
click at [45, 127] on label "COLEÇÕES" at bounding box center [80, 129] width 88 height 4
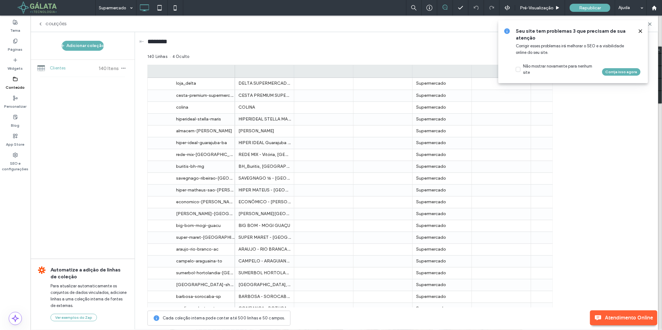
click at [79, 69] on span "Clientes" at bounding box center [73, 68] width 46 height 6
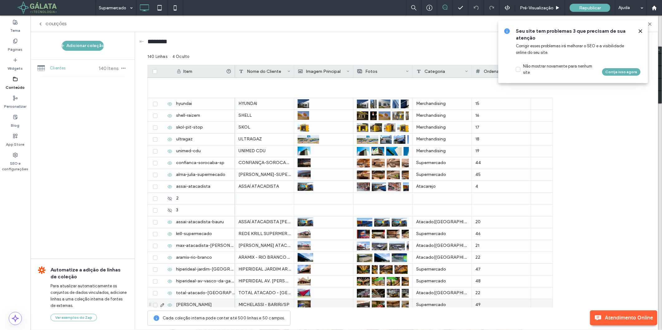
scroll to position [1439, 0]
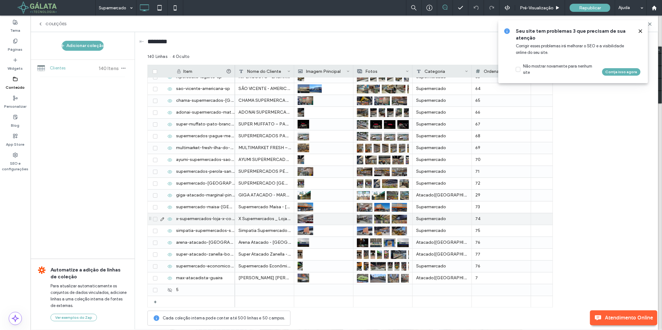
click at [205, 217] on div "x-supermercados-loja-x-cocaia-guarulhos-sp" at bounding box center [204, 219] width 62 height 12
click at [204, 217] on div "x-supermercados-loja-x-cocaia-guarulhos-sp" at bounding box center [204, 219] width 62 height 12
click at [204, 219] on input "**********" at bounding box center [204, 219] width 62 height 11
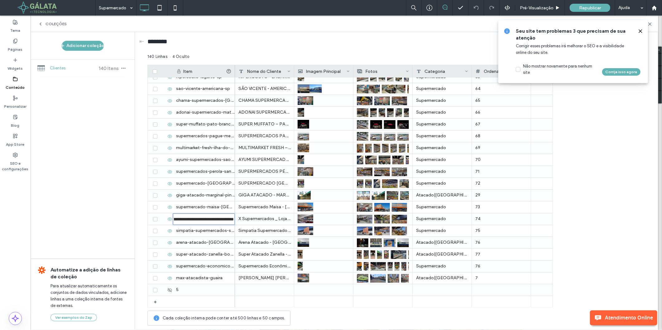
scroll to position [0, 0]
click at [211, 219] on input "**********" at bounding box center [204, 219] width 62 height 11
click at [43, 25] on icon at bounding box center [40, 23] width 5 height 5
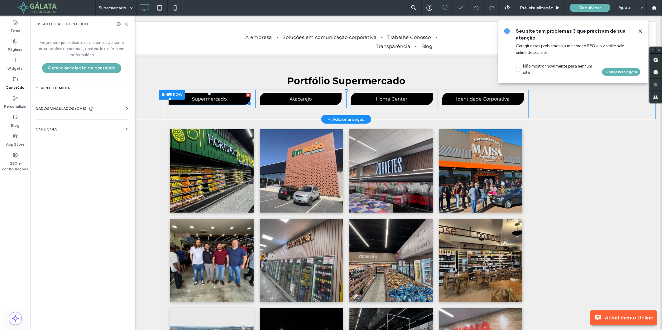
drag, startPoint x: 207, startPoint y: 97, endPoint x: 195, endPoint y: 89, distance: 14.6
click at [207, 97] on span "Supermercado" at bounding box center [209, 98] width 35 height 12
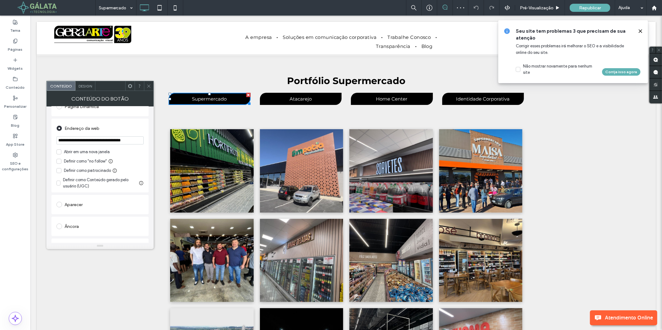
scroll to position [104, 0]
click at [150, 84] on icon at bounding box center [148, 86] width 5 height 5
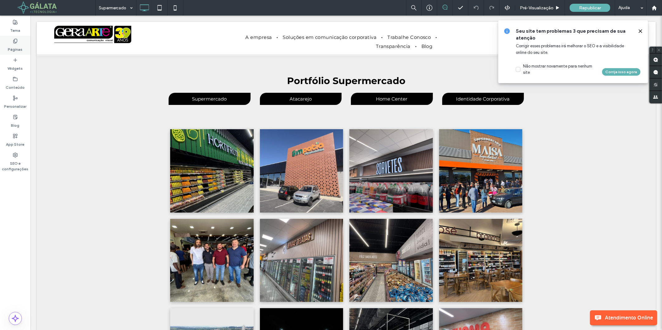
click at [17, 46] on label "Páginas" at bounding box center [15, 48] width 15 height 9
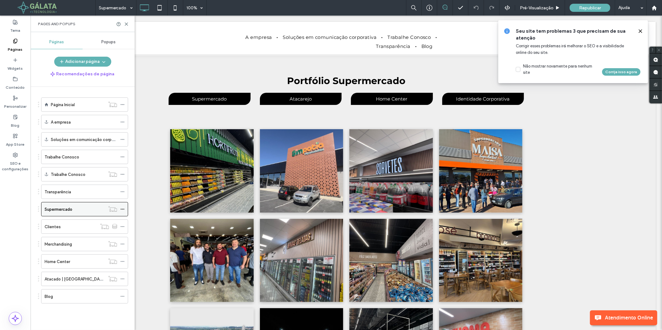
click at [75, 206] on div "Supermercado" at bounding box center [75, 209] width 60 height 7
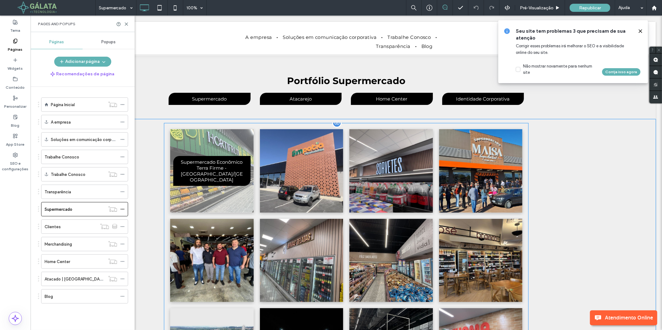
scroll to position [0, 0]
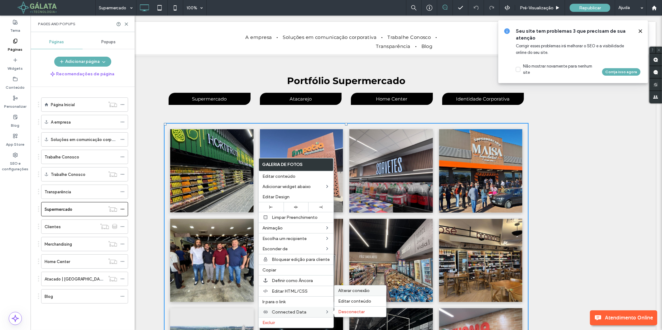
click at [347, 288] on span "Alterar conexão" at bounding box center [353, 290] width 31 height 5
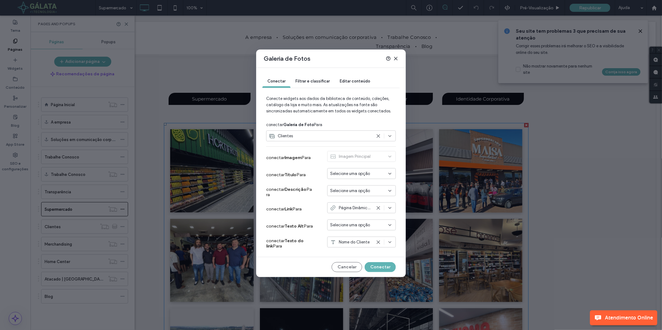
click at [359, 208] on span "Página Dinâmica: Clientes" at bounding box center [355, 208] width 33 height 6
click at [318, 76] on div "Filtrar e classificar" at bounding box center [312, 81] width 44 height 12
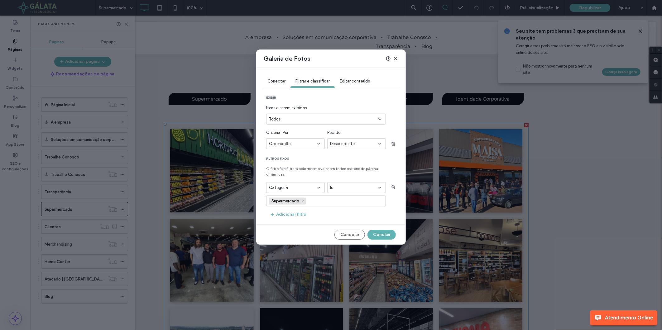
click at [350, 80] on span "Editar conteúdo" at bounding box center [354, 81] width 31 height 5
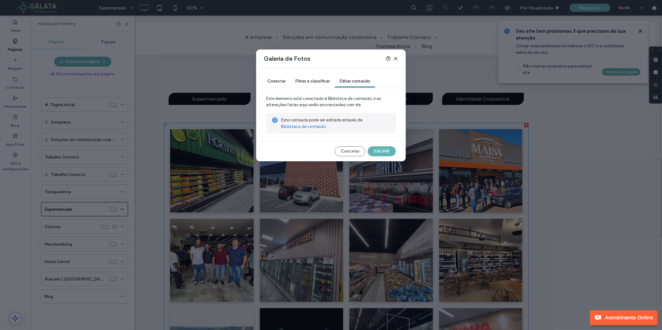
click at [279, 82] on span "Conectar" at bounding box center [276, 81] width 18 height 5
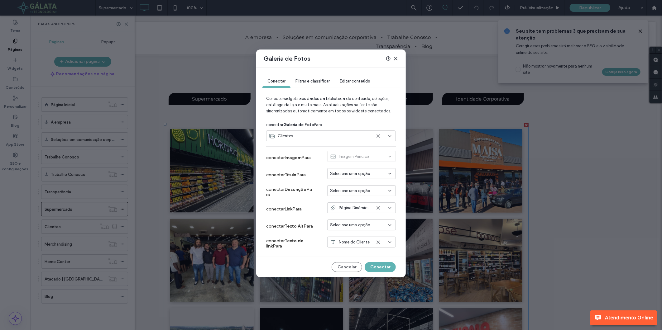
click at [350, 178] on div "Selecione uma opção" at bounding box center [361, 173] width 69 height 11
click at [351, 183] on span "Nome do Cliente" at bounding box center [356, 185] width 31 height 6
click at [344, 191] on span "Selecione uma opção" at bounding box center [350, 191] width 40 height 6
click at [300, 175] on span "conectar Título Para" at bounding box center [286, 174] width 40 height 5
click at [361, 224] on span "Selecione uma opção" at bounding box center [350, 225] width 40 height 6
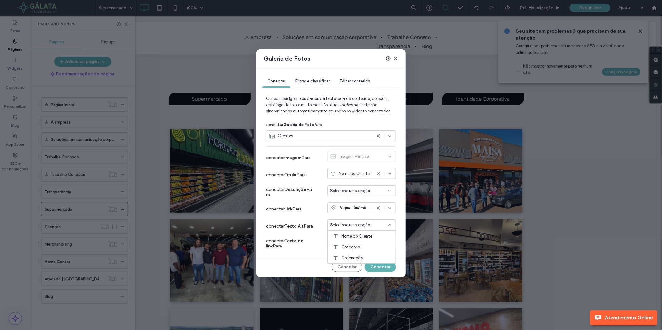
click at [361, 224] on span "Selecione uma opção" at bounding box center [350, 225] width 40 height 6
click at [365, 247] on div "Nome do Cliente" at bounding box center [361, 242] width 69 height 11
click at [360, 253] on span "Nome do Cliente" at bounding box center [356, 253] width 31 height 6
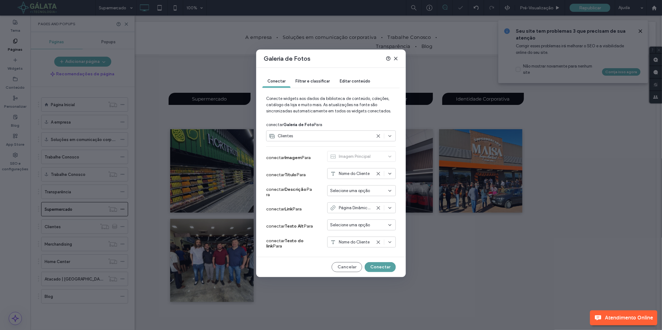
click at [378, 268] on button "Conectar" at bounding box center [379, 267] width 31 height 10
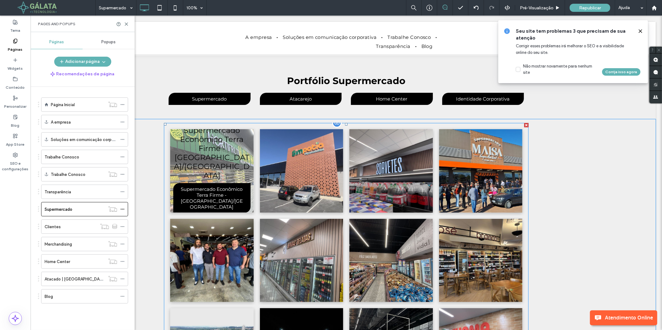
click at [210, 148] on link at bounding box center [211, 170] width 88 height 88
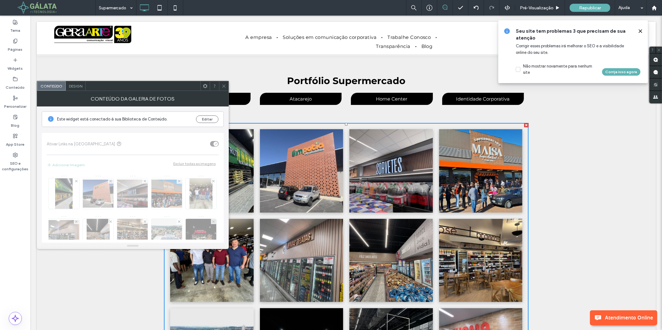
click at [225, 88] on icon at bounding box center [223, 86] width 5 height 5
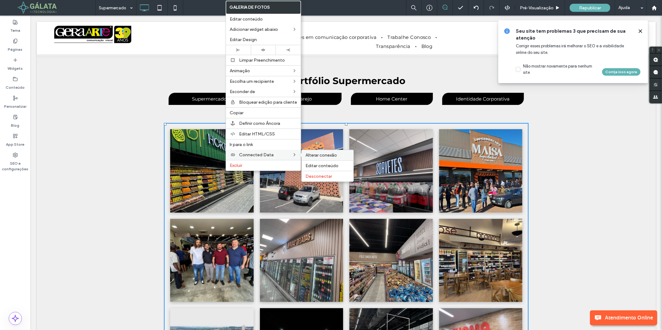
click at [316, 155] on span "Alterar conexão" at bounding box center [320, 155] width 31 height 5
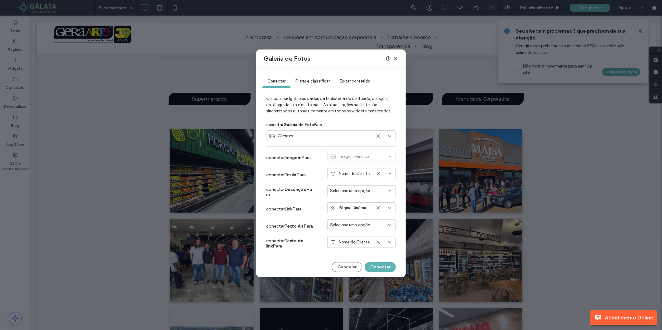
drag, startPoint x: 391, startPoint y: 175, endPoint x: 379, endPoint y: 174, distance: 12.2
click at [382, 175] on div at bounding box center [384, 173] width 17 height 5
click at [378, 173] on use at bounding box center [378, 173] width 3 height 3
click at [374, 266] on button "Conectar" at bounding box center [379, 267] width 31 height 10
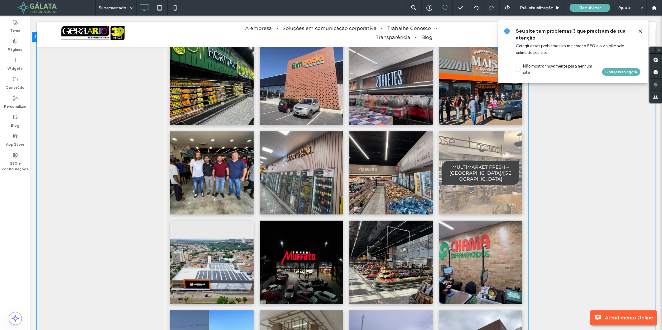
scroll to position [104, 0]
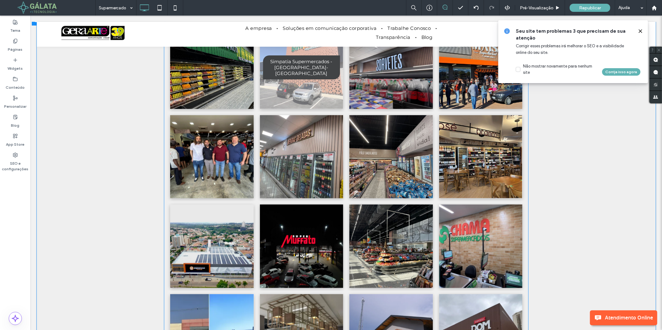
click at [291, 69] on span "Simpatia Supermercados - [GEOGRAPHIC_DATA]-[GEOGRAPHIC_DATA]" at bounding box center [301, 67] width 76 height 24
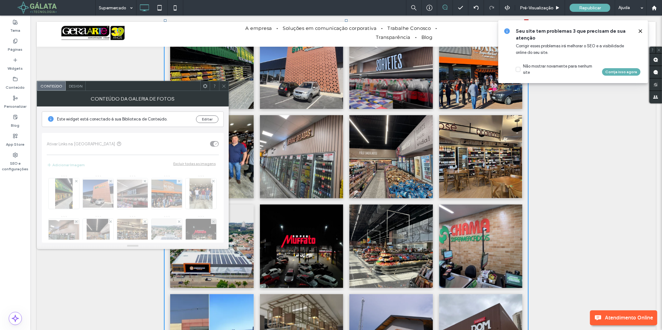
click at [224, 84] on icon at bounding box center [223, 86] width 5 height 5
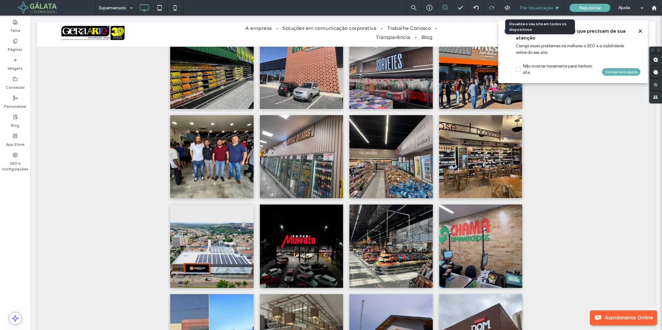
drag, startPoint x: 530, startPoint y: 6, endPoint x: 395, endPoint y: 33, distance: 137.3
click at [530, 6] on span "Pré-Visualizaçāo" at bounding box center [536, 7] width 34 height 5
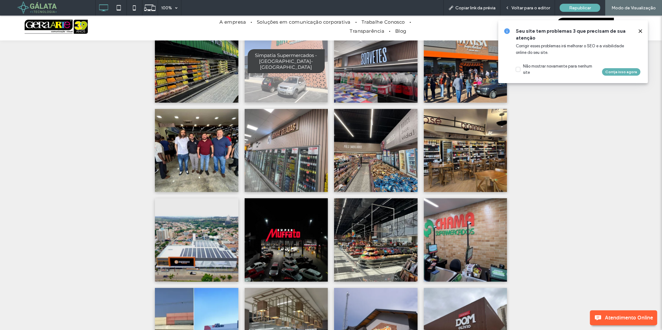
click at [286, 58] on span "Simpatia Supermercados - [GEOGRAPHIC_DATA]-[GEOGRAPHIC_DATA]" at bounding box center [286, 61] width 76 height 24
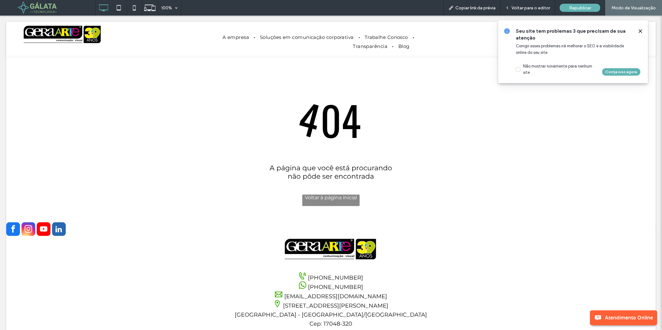
click at [326, 205] on div at bounding box center [331, 165] width 662 height 330
click at [326, 198] on div at bounding box center [331, 165] width 662 height 330
click at [642, 31] on div at bounding box center [331, 165] width 662 height 330
click at [154, 204] on div at bounding box center [331, 165] width 662 height 330
click at [639, 30] on div at bounding box center [331, 165] width 662 height 330
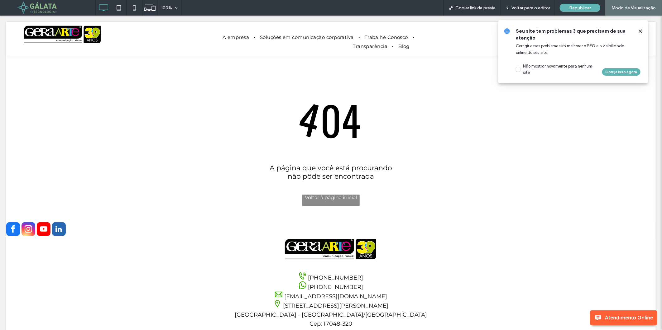
click at [326, 203] on div at bounding box center [331, 165] width 662 height 330
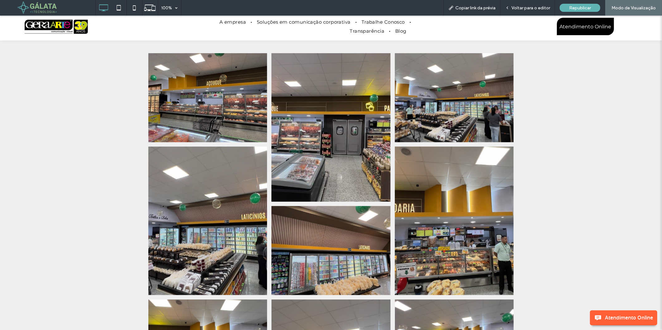
scroll to position [104, 0]
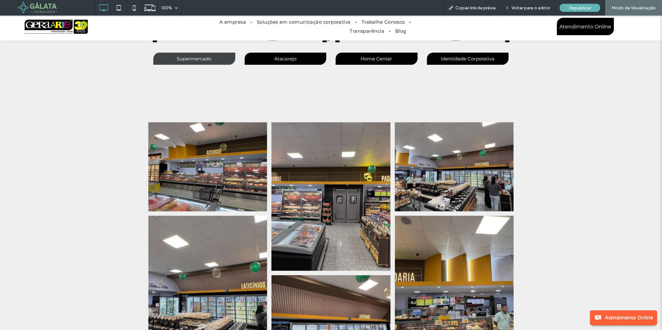
click at [186, 56] on span "Supermercado" at bounding box center [194, 58] width 35 height 12
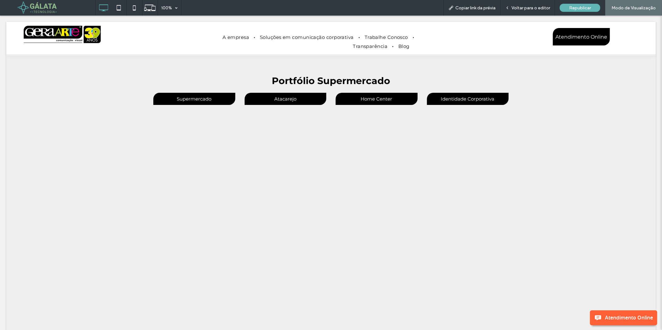
scroll to position [0, 0]
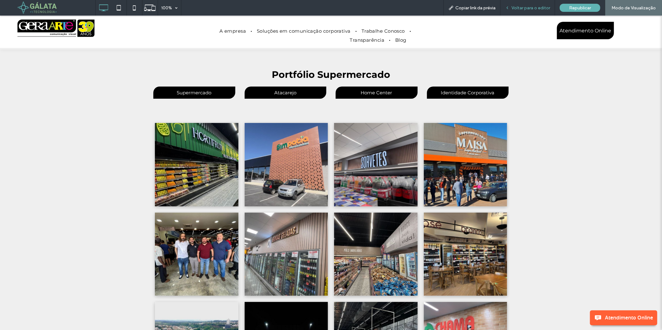
click at [512, 9] on span "Voltar para o editor" at bounding box center [530, 7] width 39 height 5
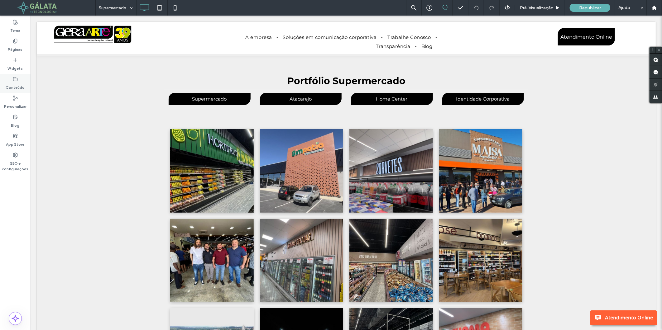
click at [16, 83] on label "Conteúdo" at bounding box center [15, 86] width 19 height 9
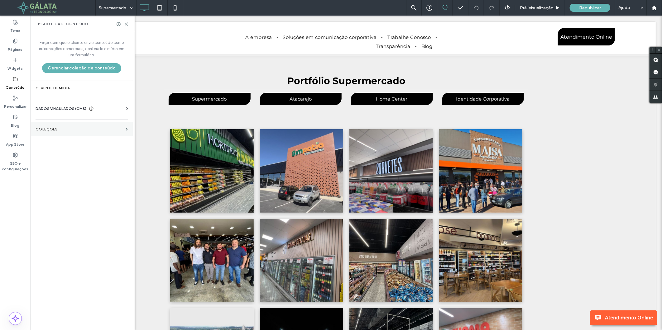
click at [57, 126] on section "COLEÇÕES" at bounding box center [82, 129] width 102 height 14
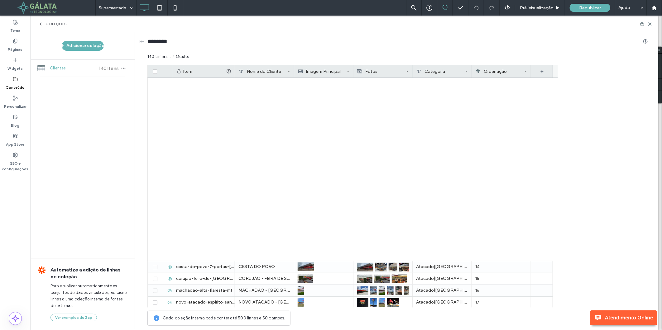
scroll to position [1003, 0]
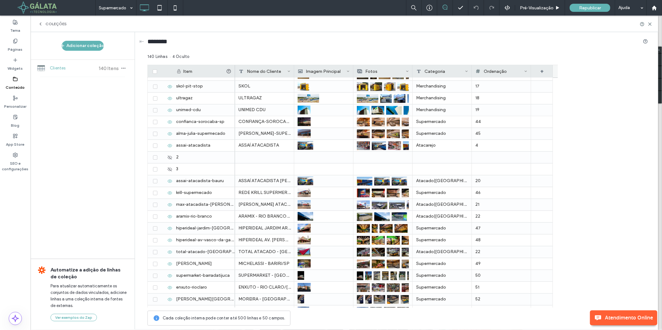
click at [465, 72] on icon at bounding box center [466, 71] width 3 height 3
click at [463, 55] on div "140 Linhas 4 Oculto" at bounding box center [397, 59] width 500 height 11
click at [430, 72] on div "Categoria" at bounding box center [440, 71] width 49 height 12
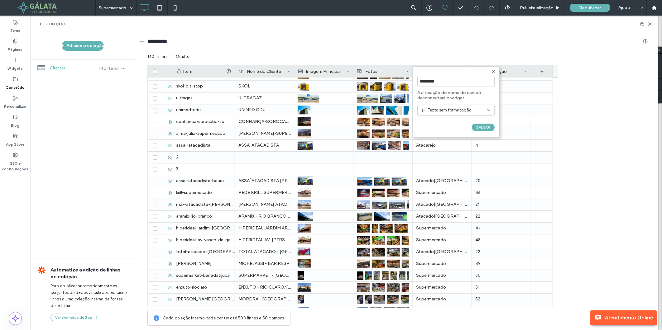
click at [441, 57] on div "140 Linhas 4 Oculto" at bounding box center [397, 59] width 500 height 11
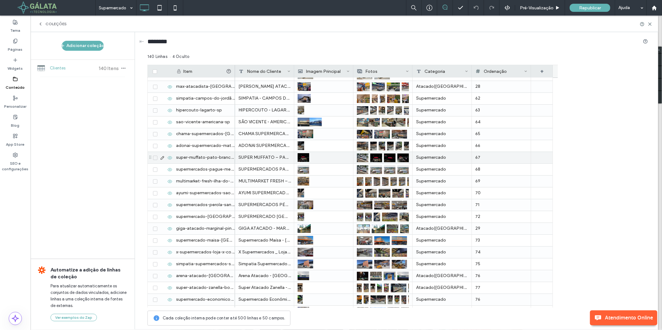
scroll to position [1439, 0]
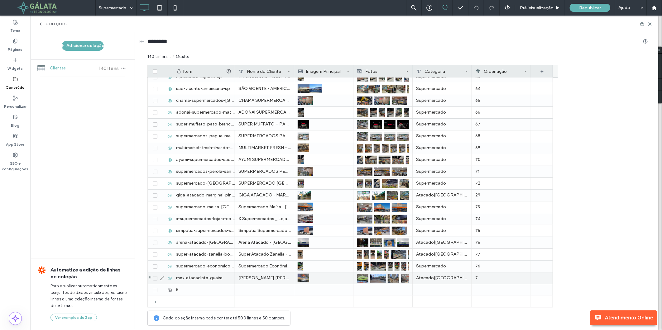
click at [486, 279] on div "7" at bounding box center [501, 278] width 52 height 11
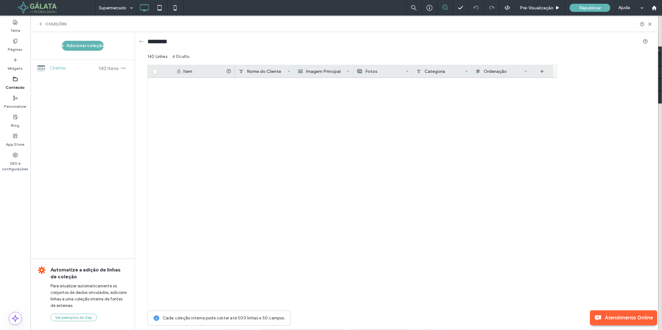
scroll to position [0, 0]
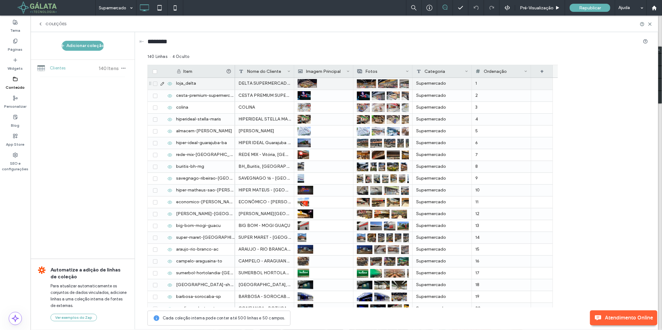
click at [491, 82] on div "1" at bounding box center [501, 83] width 52 height 11
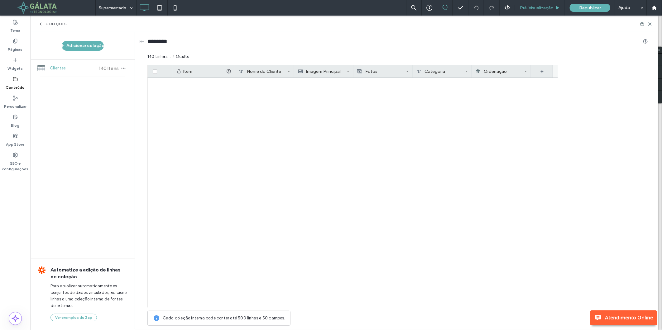
scroll to position [1439, 0]
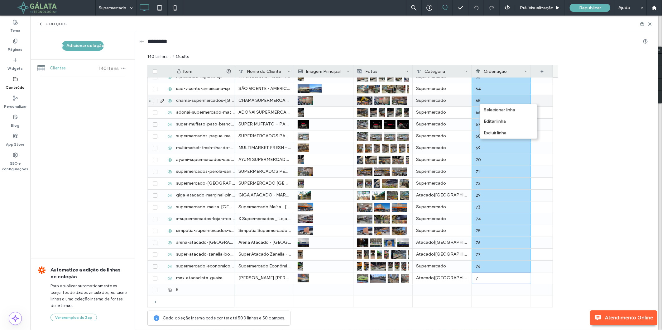
click at [481, 95] on div "65" at bounding box center [501, 100] width 52 height 11
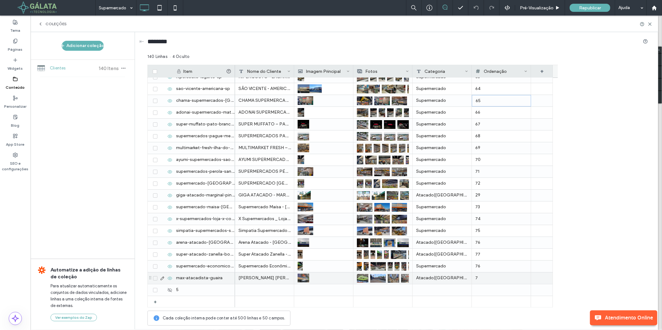
click at [486, 280] on div "7" at bounding box center [501, 278] width 52 height 11
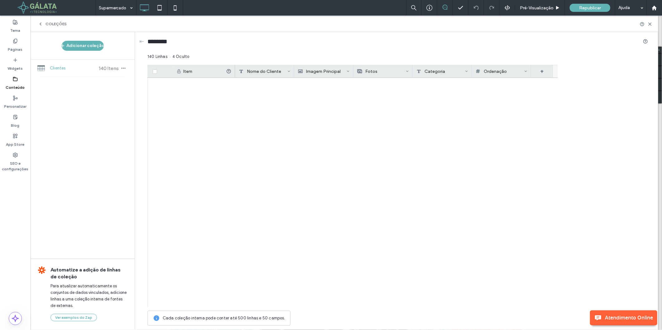
scroll to position [1439, 0]
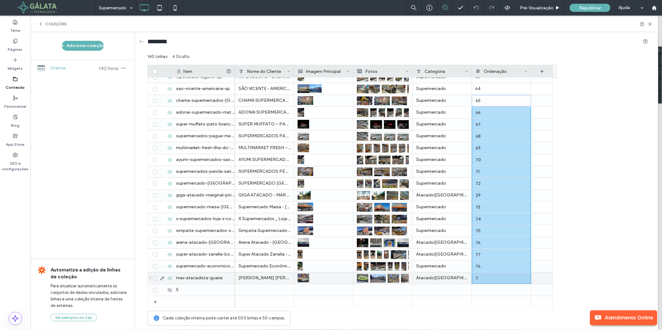
click at [479, 278] on div "7" at bounding box center [501, 278] width 52 height 11
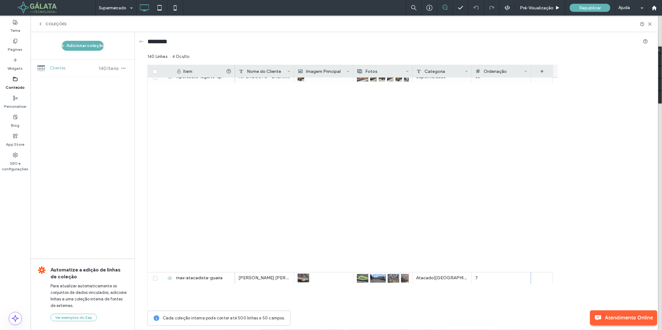
scroll to position [1093, 0]
click at [15, 45] on label "Páginas" at bounding box center [15, 48] width 15 height 9
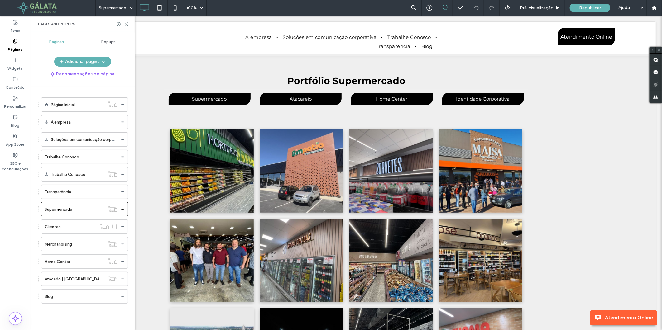
scroll to position [171, 0]
click at [16, 79] on icon at bounding box center [15, 79] width 5 height 5
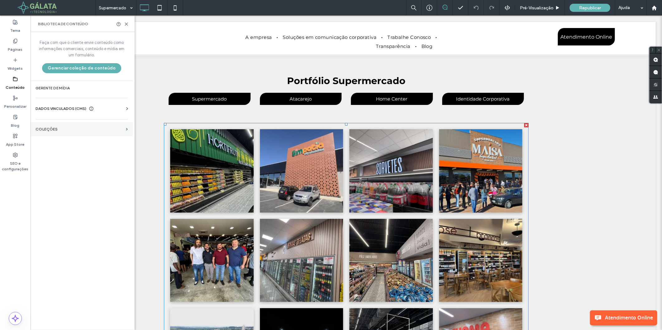
click at [75, 131] on label "COLEÇÕES" at bounding box center [80, 129] width 88 height 4
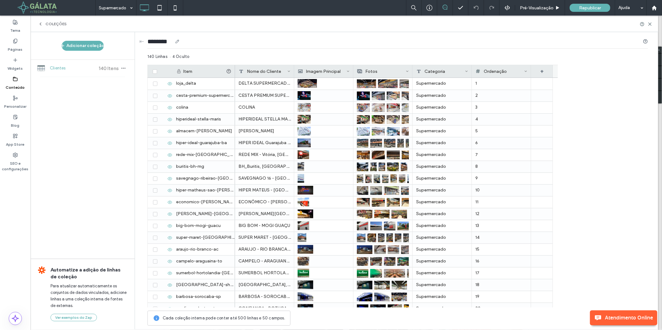
click at [364, 51] on div "********" at bounding box center [397, 42] width 500 height 21
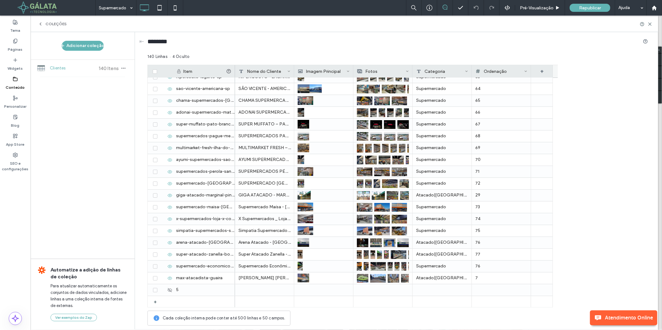
scroll to position [1369, 0]
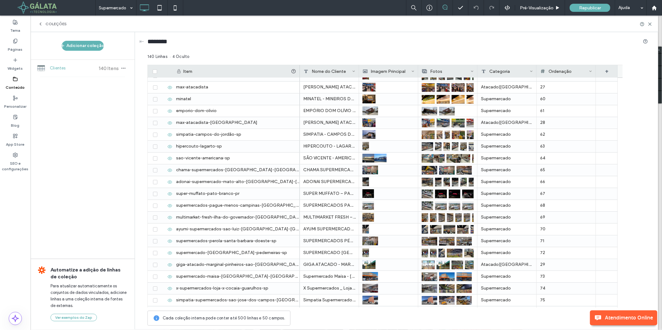
drag, startPoint x: 234, startPoint y: 70, endPoint x: 298, endPoint y: 72, distance: 64.8
click at [298, 72] on div at bounding box center [299, 71] width 2 height 12
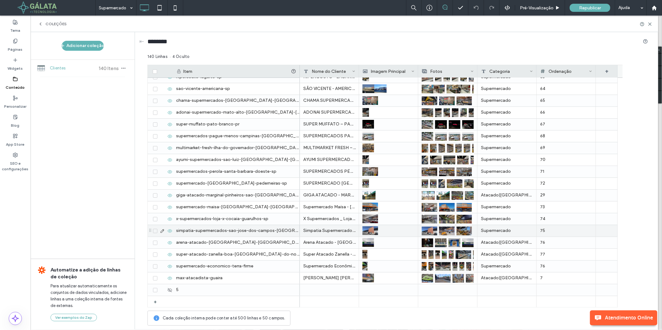
click at [154, 230] on icon at bounding box center [155, 231] width 2 height 2
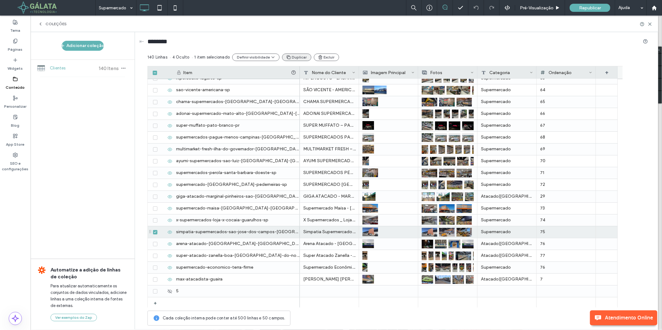
click at [297, 57] on button "Duplicar" at bounding box center [296, 57] width 29 height 7
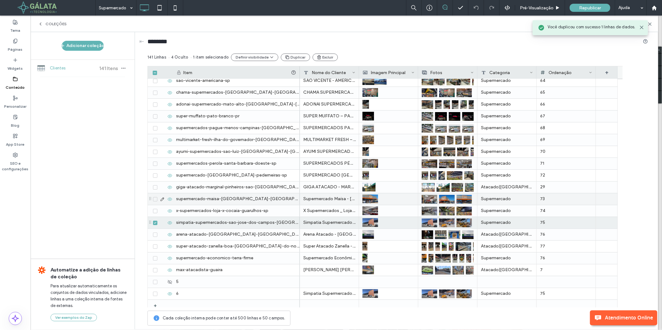
scroll to position [1452, 0]
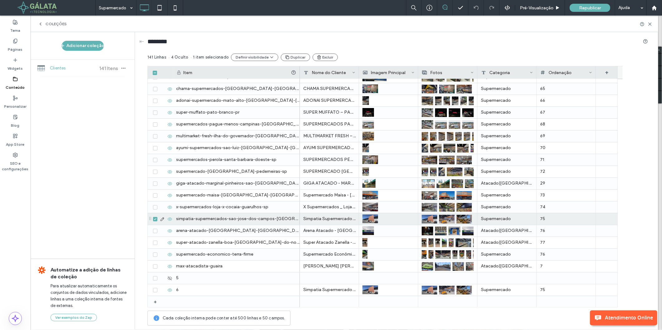
click at [231, 218] on div "simpatia-supermercados-sao-jose-dos-campos-[GEOGRAPHIC_DATA]" at bounding box center [236, 219] width 127 height 12
click at [284, 219] on input "**********" at bounding box center [236, 219] width 126 height 11
type input "**********"
click at [169, 220] on icon at bounding box center [169, 219] width 5 height 5
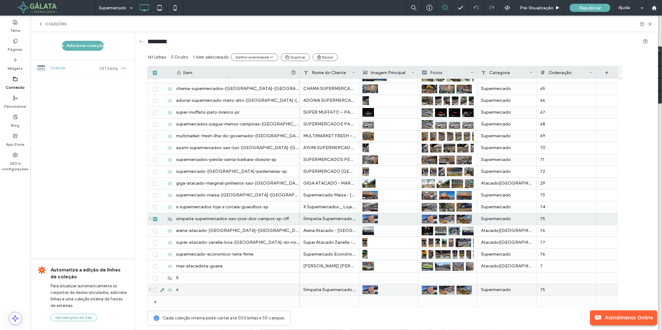
click at [217, 288] on div "6" at bounding box center [236, 290] width 127 height 12
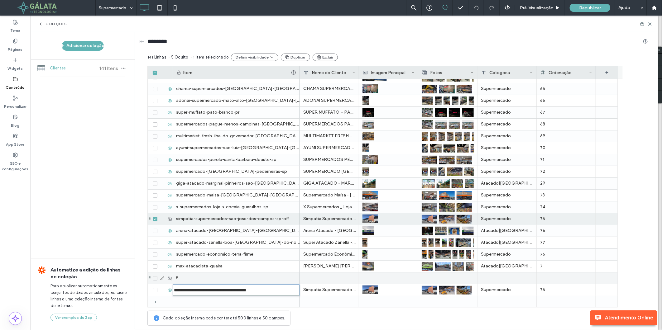
type input "**********"
click at [281, 274] on div "5" at bounding box center [236, 279] width 127 height 12
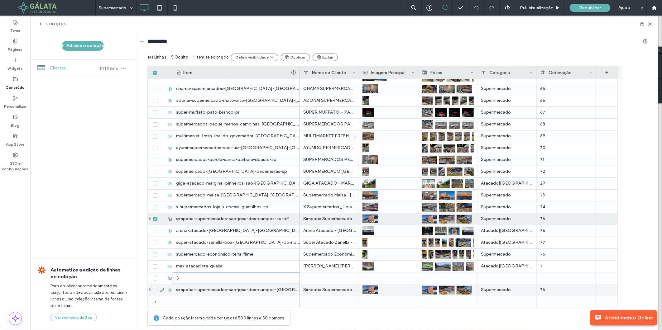
click at [279, 291] on div "simpatia-supermercados-sao-jose-dos-campos-[GEOGRAPHIC_DATA]" at bounding box center [236, 290] width 127 height 12
click at [290, 291] on div "simpatia-supermercados-sao-jose-dos-campos-[GEOGRAPHIC_DATA]" at bounding box center [236, 290] width 127 height 12
click at [290, 291] on input "**********" at bounding box center [236, 290] width 126 height 11
click at [311, 290] on div "Simpatia Supermercados - [GEOGRAPHIC_DATA]-[GEOGRAPHIC_DATA]" at bounding box center [329, 290] width 59 height 12
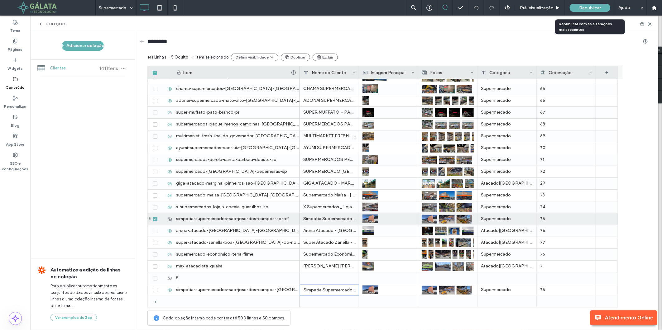
click at [585, 8] on span "Republicar" at bounding box center [590, 7] width 22 height 5
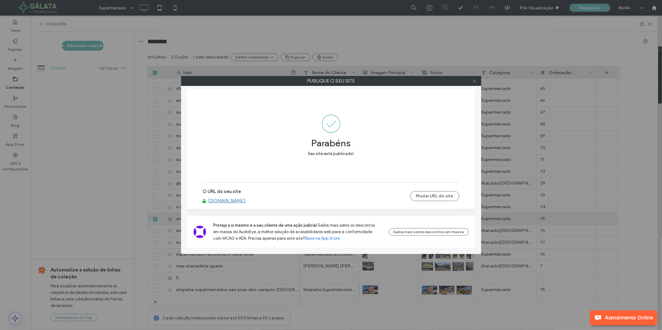
click at [476, 79] on icon at bounding box center [474, 81] width 5 height 5
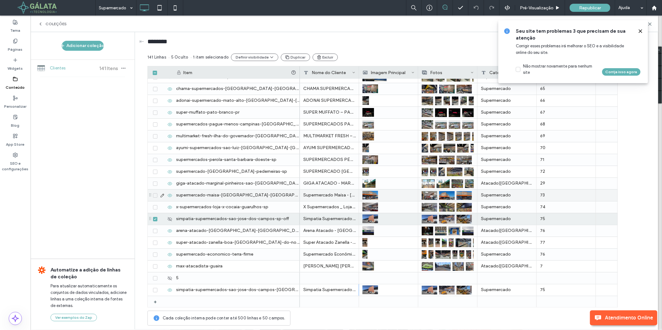
click at [257, 196] on div "supermercado-maisa-[GEOGRAPHIC_DATA]-[GEOGRAPHIC_DATA]" at bounding box center [236, 196] width 127 height 12
click at [261, 196] on input "**********" at bounding box center [236, 195] width 126 height 11
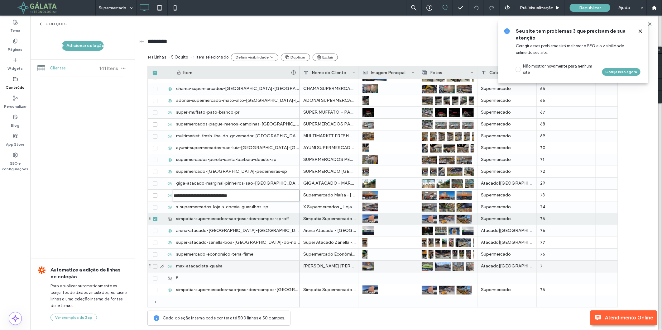
drag, startPoint x: 271, startPoint y: 265, endPoint x: 275, endPoint y: 204, distance: 61.5
click at [271, 265] on div "max-atacadista-guaira" at bounding box center [236, 267] width 127 height 12
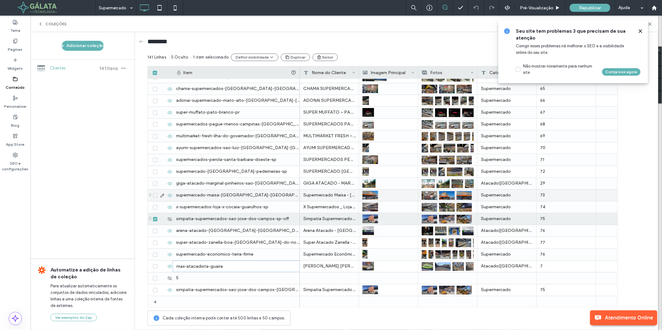
click at [271, 197] on div "supermercado-maisa-[GEOGRAPHIC_DATA]-[GEOGRAPHIC_DATA]" at bounding box center [236, 196] width 127 height 12
click at [270, 196] on input "**********" at bounding box center [236, 195] width 126 height 11
type input "**********"
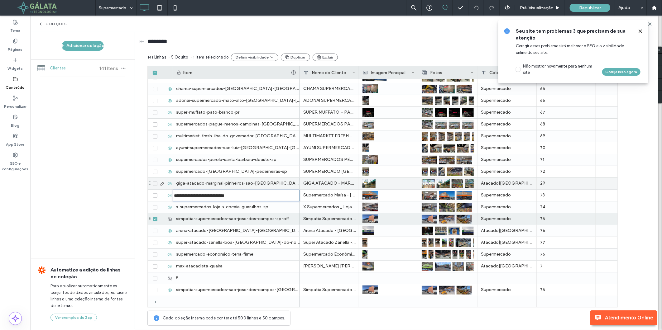
click at [270, 183] on div "giga-atacado-marginal-pinheiros-sao-[GEOGRAPHIC_DATA]-[GEOGRAPHIC_DATA]" at bounding box center [236, 184] width 127 height 12
click at [275, 182] on div "giga-atacado-marginal-pinheiros-sao-[GEOGRAPHIC_DATA]-[GEOGRAPHIC_DATA]" at bounding box center [236, 184] width 127 height 12
click at [277, 184] on input "**********" at bounding box center [236, 183] width 126 height 11
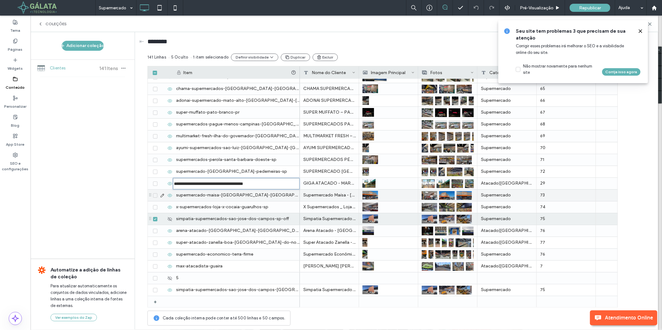
click at [271, 197] on div "supermercado-maisa-[GEOGRAPHIC_DATA]-[GEOGRAPHIC_DATA]" at bounding box center [236, 196] width 127 height 12
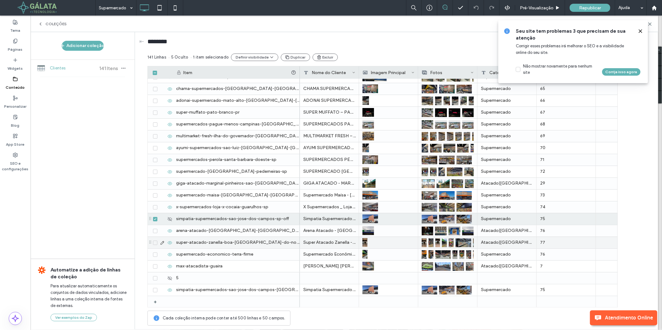
click at [273, 242] on div "super-atacado-zanella-boa-[GEOGRAPHIC_DATA]-do-norte-mt" at bounding box center [236, 243] width 127 height 12
click at [292, 242] on input "**********" at bounding box center [236, 242] width 126 height 11
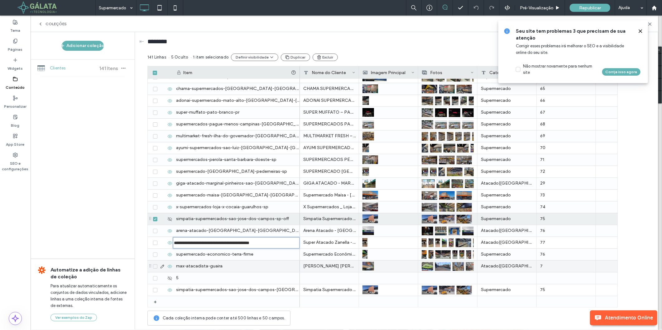
click at [268, 260] on div "max-atacadista-guaira" at bounding box center [224, 266] width 152 height 12
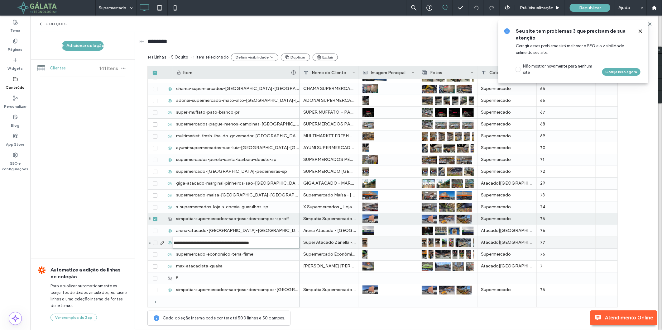
click at [281, 243] on input "**********" at bounding box center [236, 243] width 127 height 12
click at [286, 243] on input "**********" at bounding box center [236, 242] width 126 height 11
type input "**********"
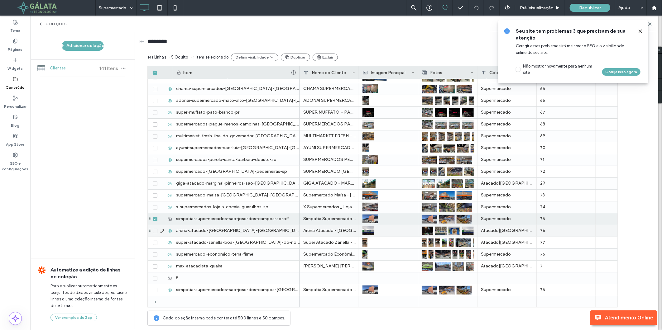
click at [241, 230] on div "arena-atacado-[GEOGRAPHIC_DATA]-[GEOGRAPHIC_DATA]" at bounding box center [236, 231] width 127 height 12
click at [244, 230] on input "**********" at bounding box center [236, 230] width 126 height 11
click at [243, 230] on input "**********" at bounding box center [236, 230] width 126 height 11
type input "**********"
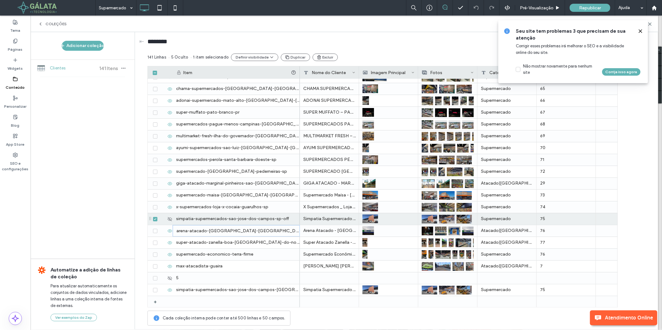
click at [641, 31] on icon at bounding box center [640, 31] width 5 height 5
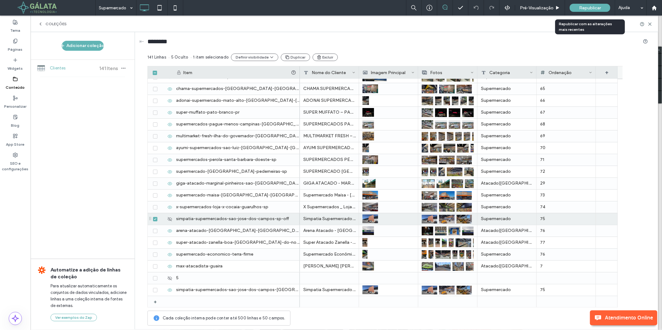
click at [589, 9] on span "Republicar" at bounding box center [590, 7] width 22 height 5
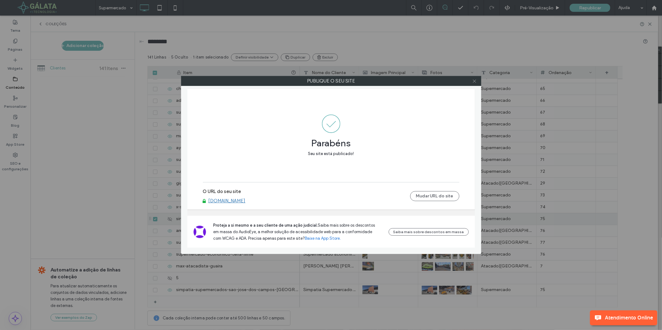
click at [475, 82] on icon at bounding box center [474, 81] width 5 height 5
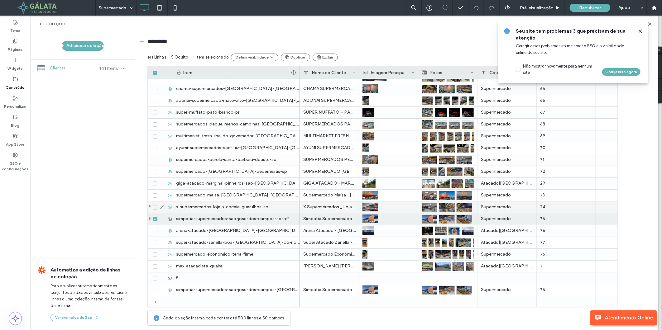
click at [248, 207] on div "x-supermercados-loja-x-cocaia-guarulhos-sp" at bounding box center [236, 208] width 127 height 12
click at [272, 207] on input "**********" at bounding box center [236, 207] width 126 height 11
type input "**********"
click at [586, 7] on span "Republicar" at bounding box center [590, 7] width 22 height 5
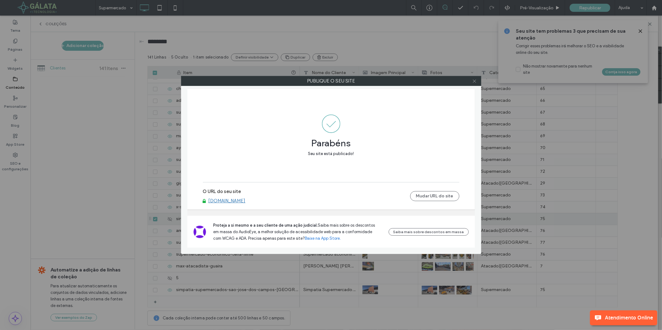
click at [473, 82] on icon at bounding box center [474, 81] width 5 height 5
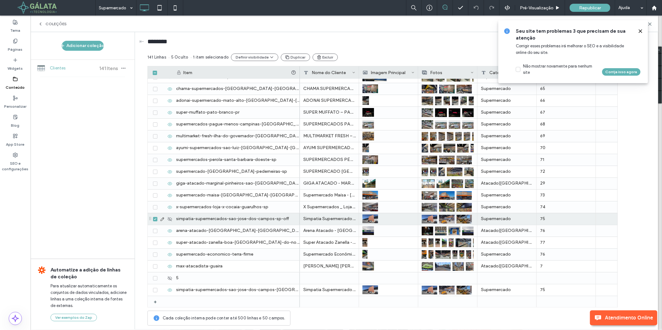
click at [250, 219] on div "simpatia-supermercados-sao-jose-dos-campos-sp-off" at bounding box center [236, 219] width 127 height 12
click at [416, 51] on div "********" at bounding box center [397, 42] width 500 height 21
click at [284, 212] on div "x-supermercados-loja-x-cocaia-guarulhos-sp" at bounding box center [236, 208] width 127 height 12
click at [283, 210] on div "x-supermercados-loja-x-cocaia-guarulhos-sp" at bounding box center [236, 208] width 127 height 12
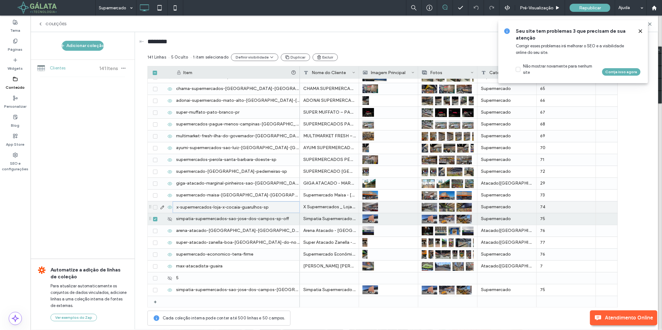
click at [283, 210] on div "x-supermercados-loja-x-cocaia-guarulhos-sp" at bounding box center [236, 208] width 127 height 12
click at [274, 209] on input "**********" at bounding box center [236, 207] width 126 height 11
type input "**********"
click at [280, 206] on div "x-supermercados-loja-x-cocaia-guarulhos-sp" at bounding box center [236, 208] width 127 height 12
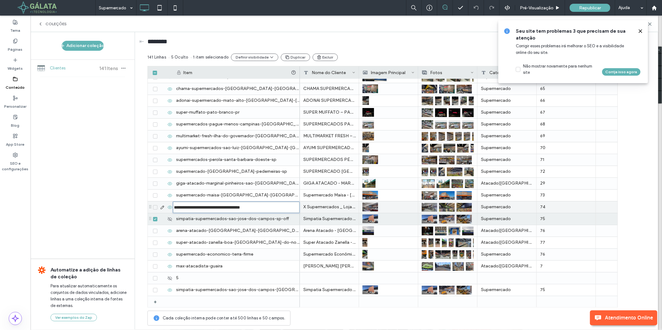
click at [280, 206] on input "**********" at bounding box center [236, 207] width 126 height 11
click at [272, 147] on div "ayumi-supermercados-sao-luiz-[GEOGRAPHIC_DATA]-[GEOGRAPHIC_DATA]" at bounding box center [236, 148] width 127 height 12
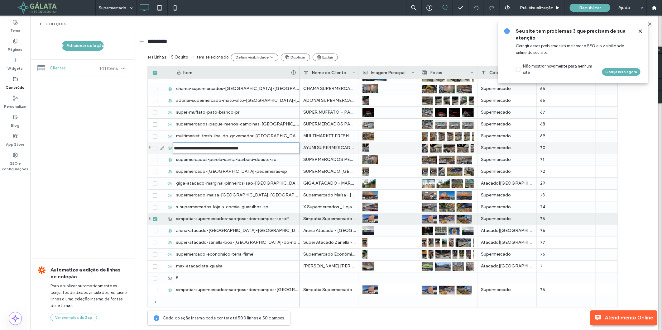
click at [272, 147] on input "**********" at bounding box center [236, 148] width 126 height 11
click at [267, 136] on div "multimarket-fresh-ilha-do-governador-[GEOGRAPHIC_DATA]" at bounding box center [236, 136] width 127 height 12
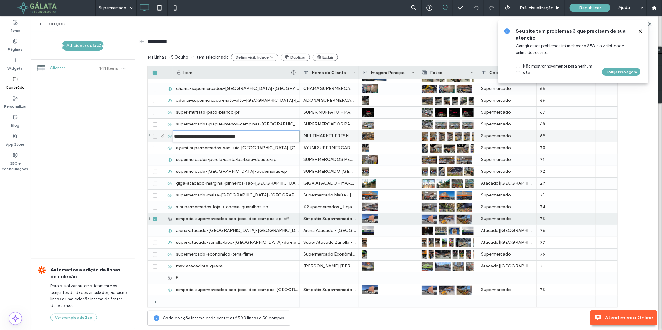
click at [267, 136] on input "**********" at bounding box center [236, 136] width 126 height 11
click at [578, 4] on div "Republicar" at bounding box center [589, 8] width 40 height 8
